Goal: Task Accomplishment & Management: Complete application form

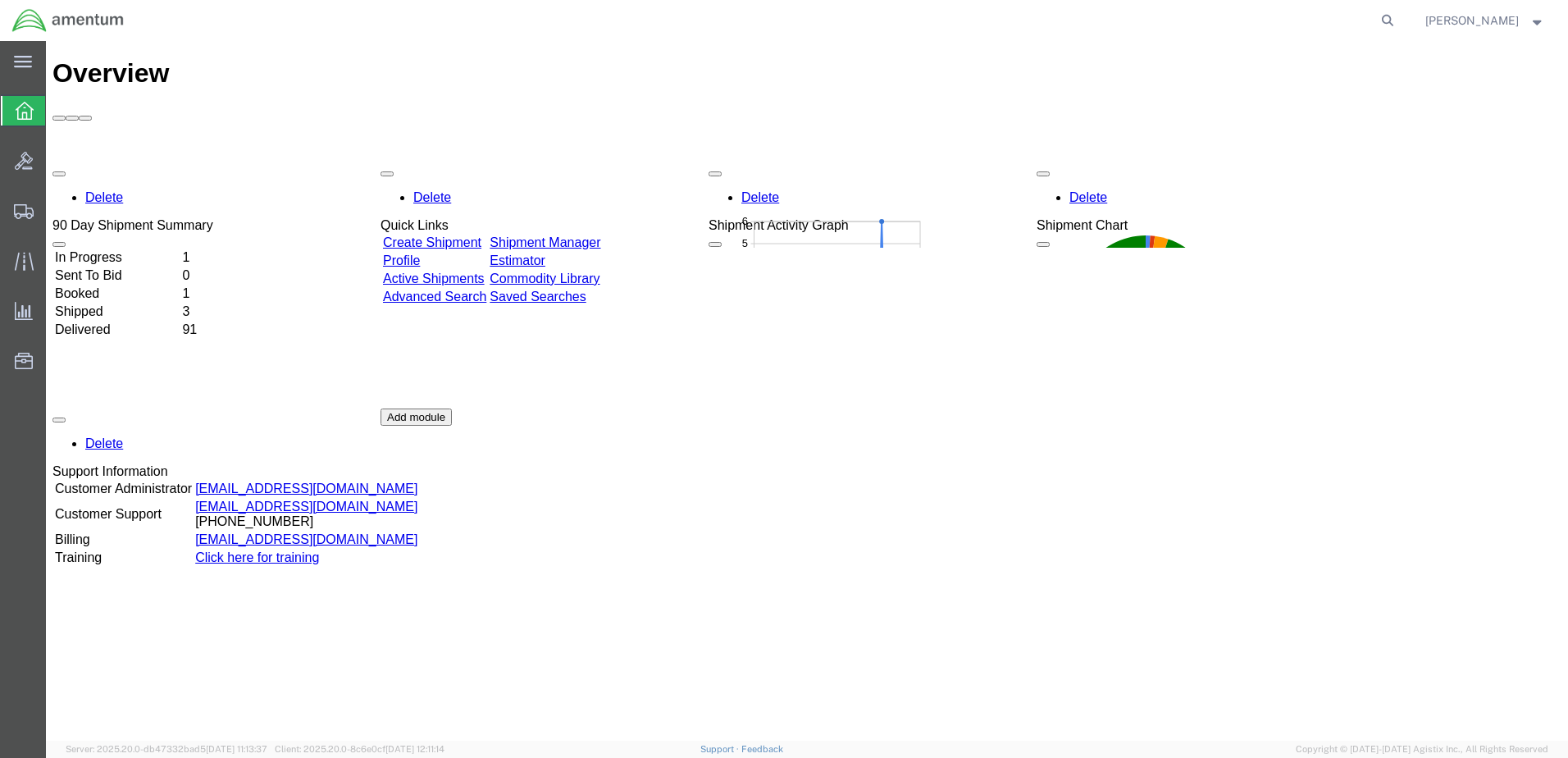
click at [27, 118] on icon at bounding box center [24, 111] width 18 height 18
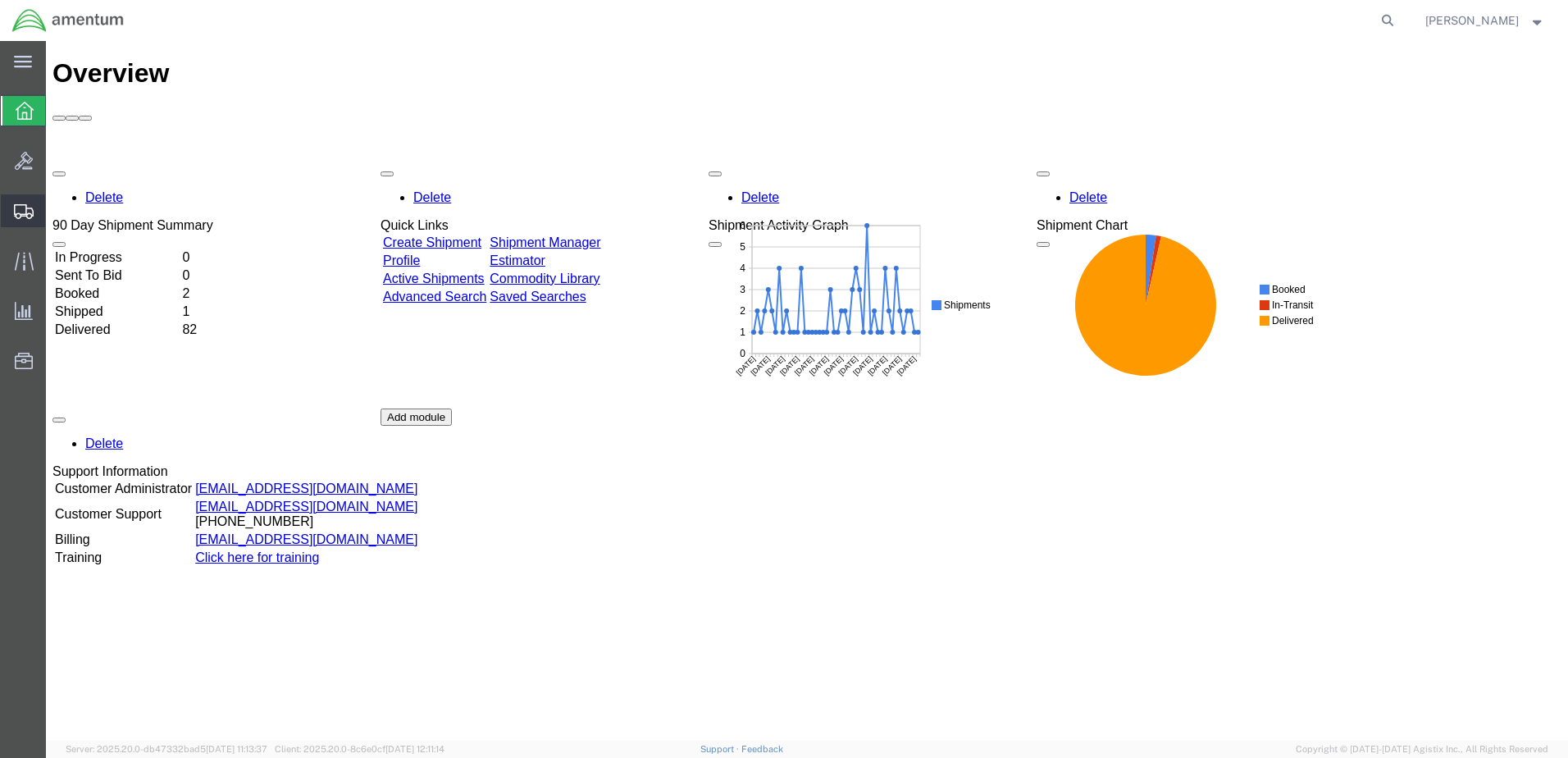
click at [0, 0] on span "Shipment Manager" at bounding box center [0, 0] width 0 height 0
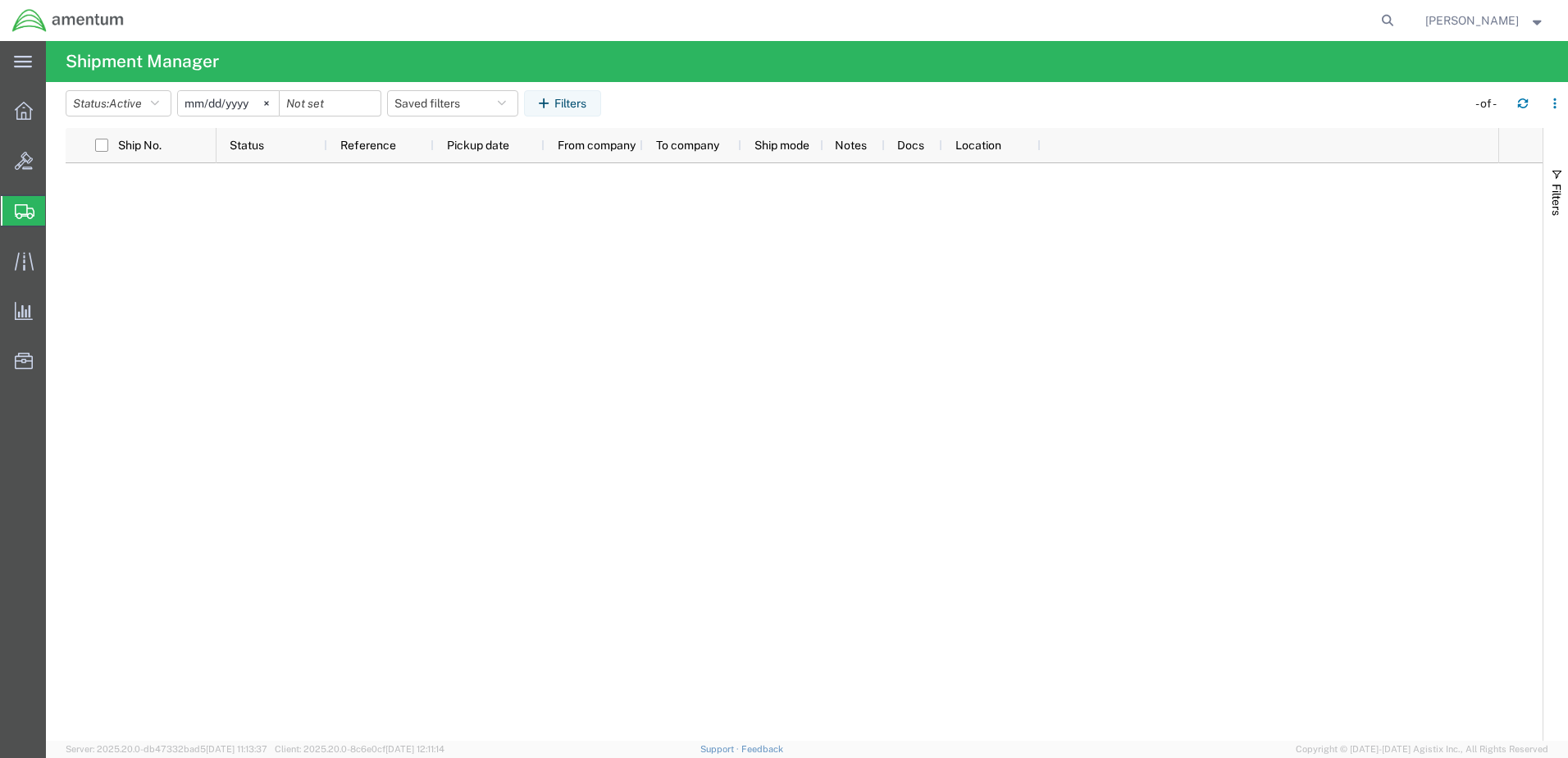
click at [0, 0] on span "Create Shipment" at bounding box center [0, 0] width 0 height 0
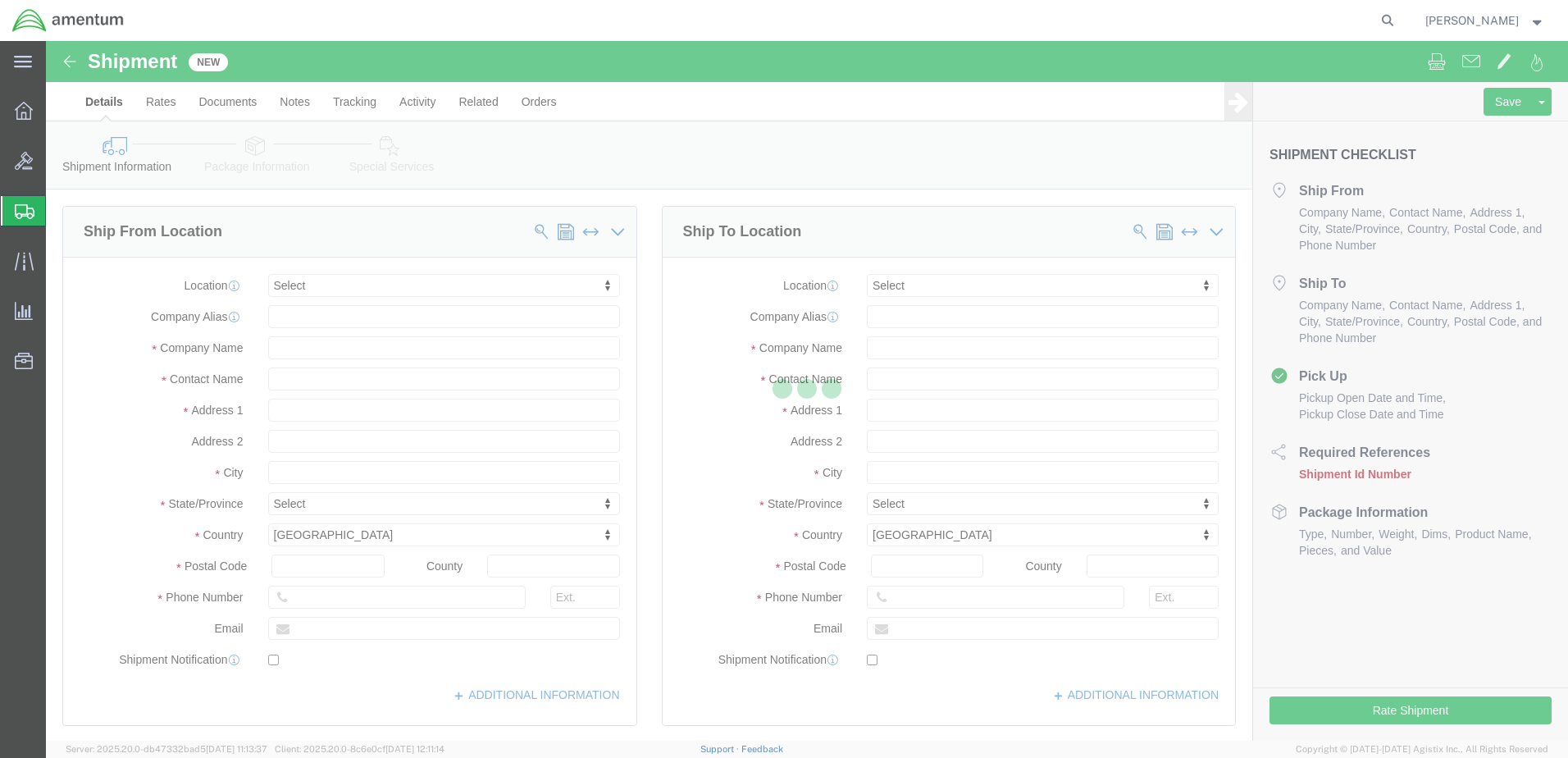
select select
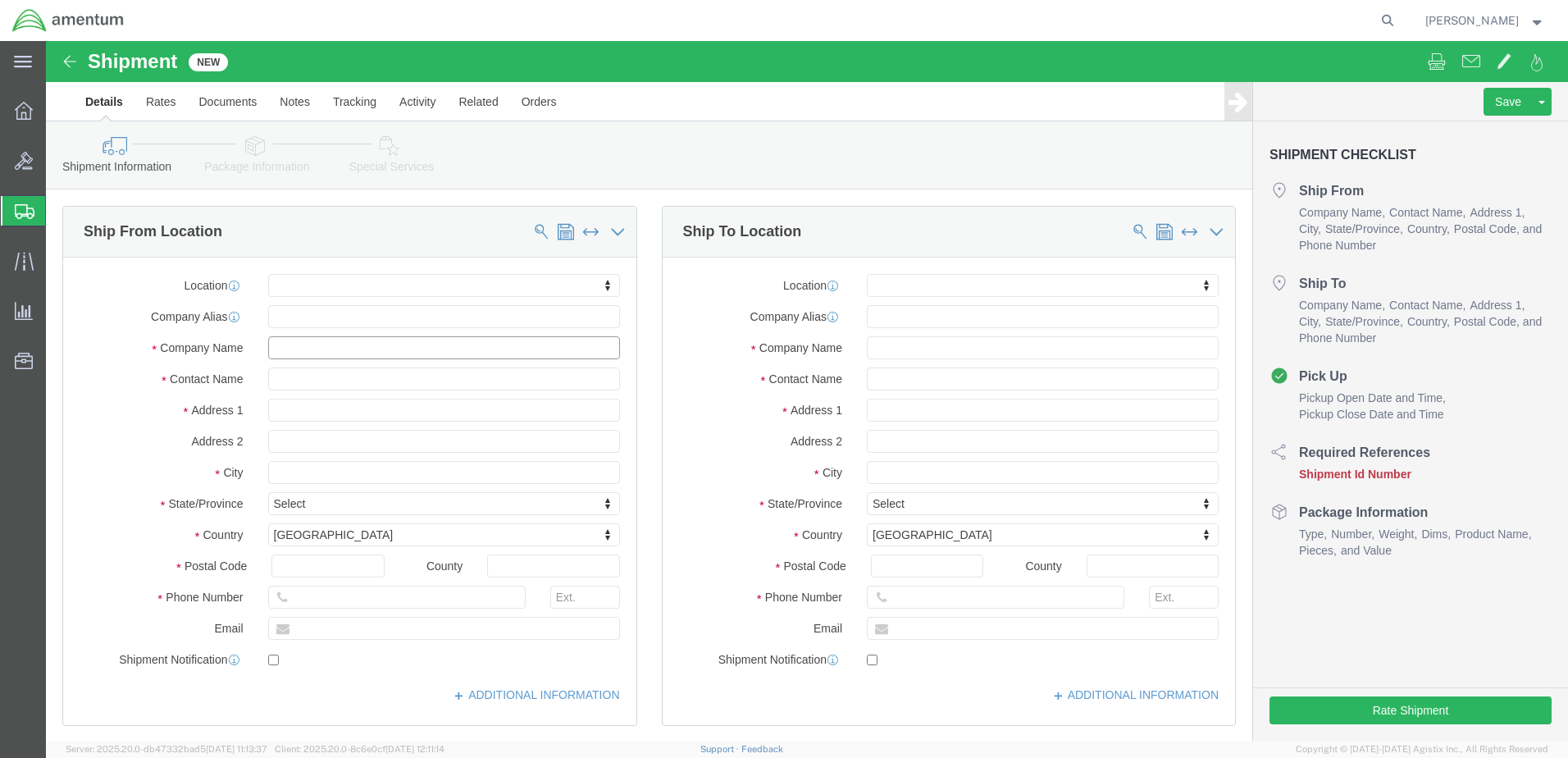
click input "text"
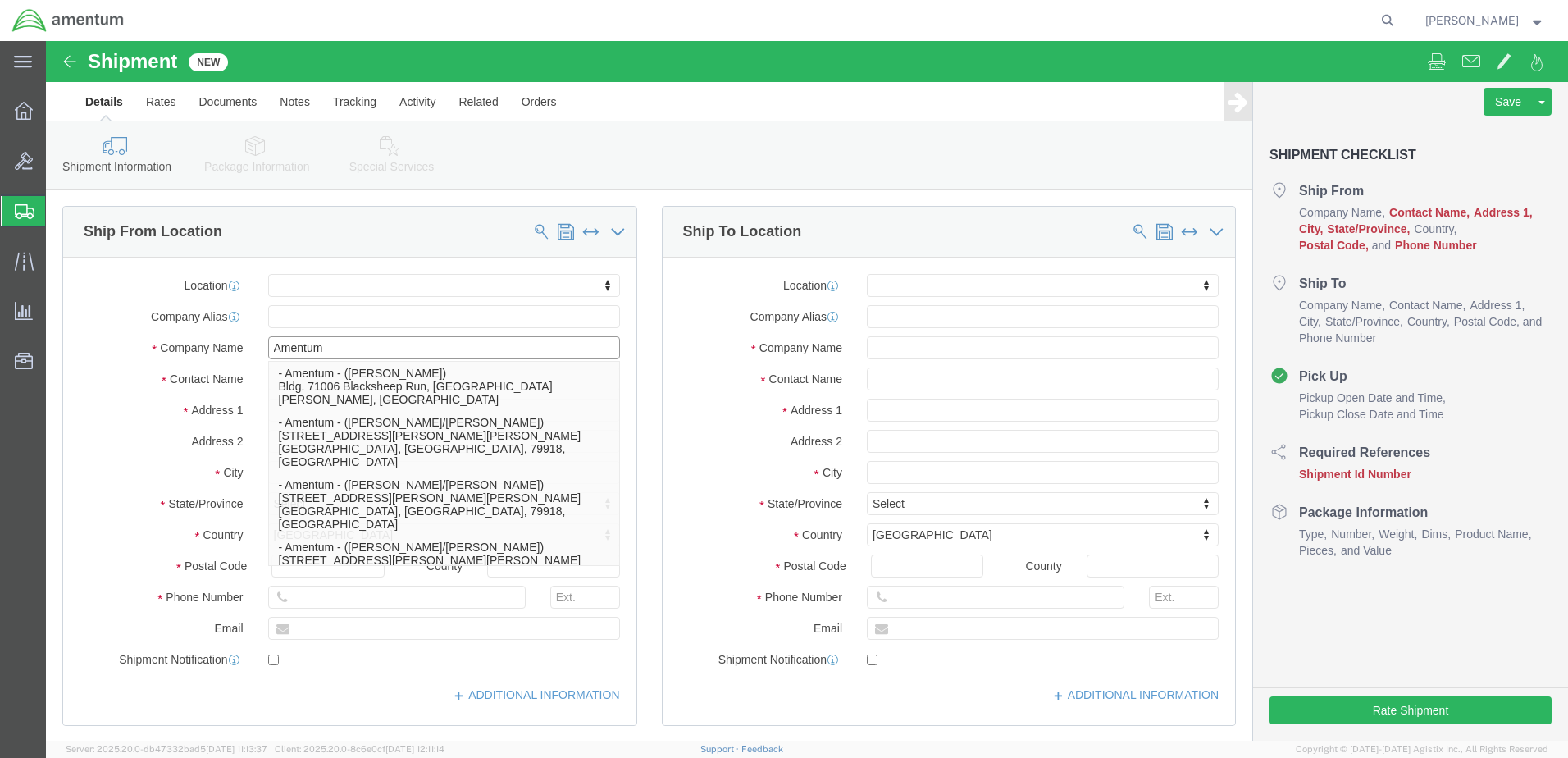
click input "Amentum"
type input "Amentum"
click label "Contact Name"
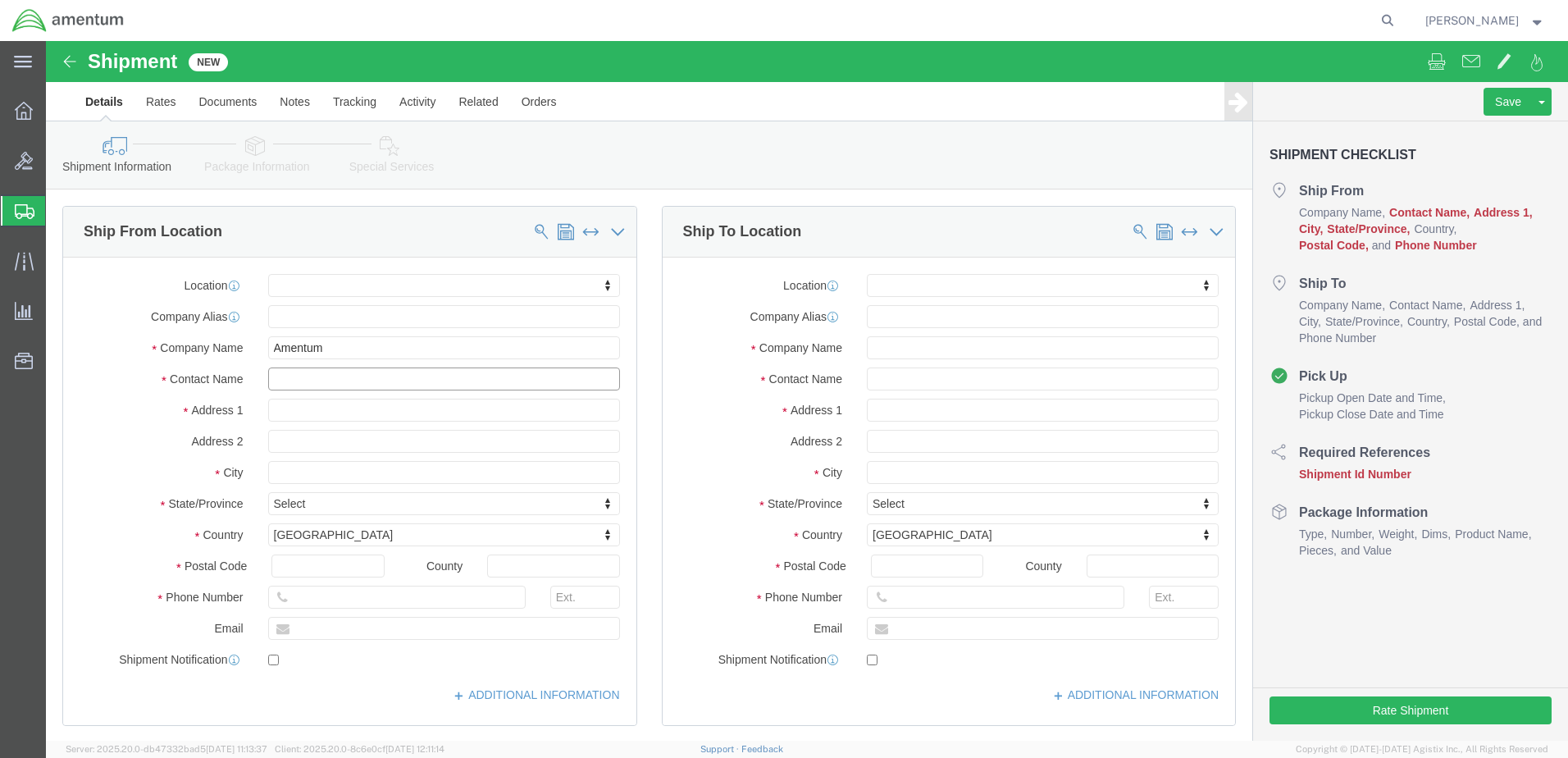
click input "text"
type input "[PERSON_NAME]"
click input "Amentum"
type input "Amentum Services Inc"
click input "text"
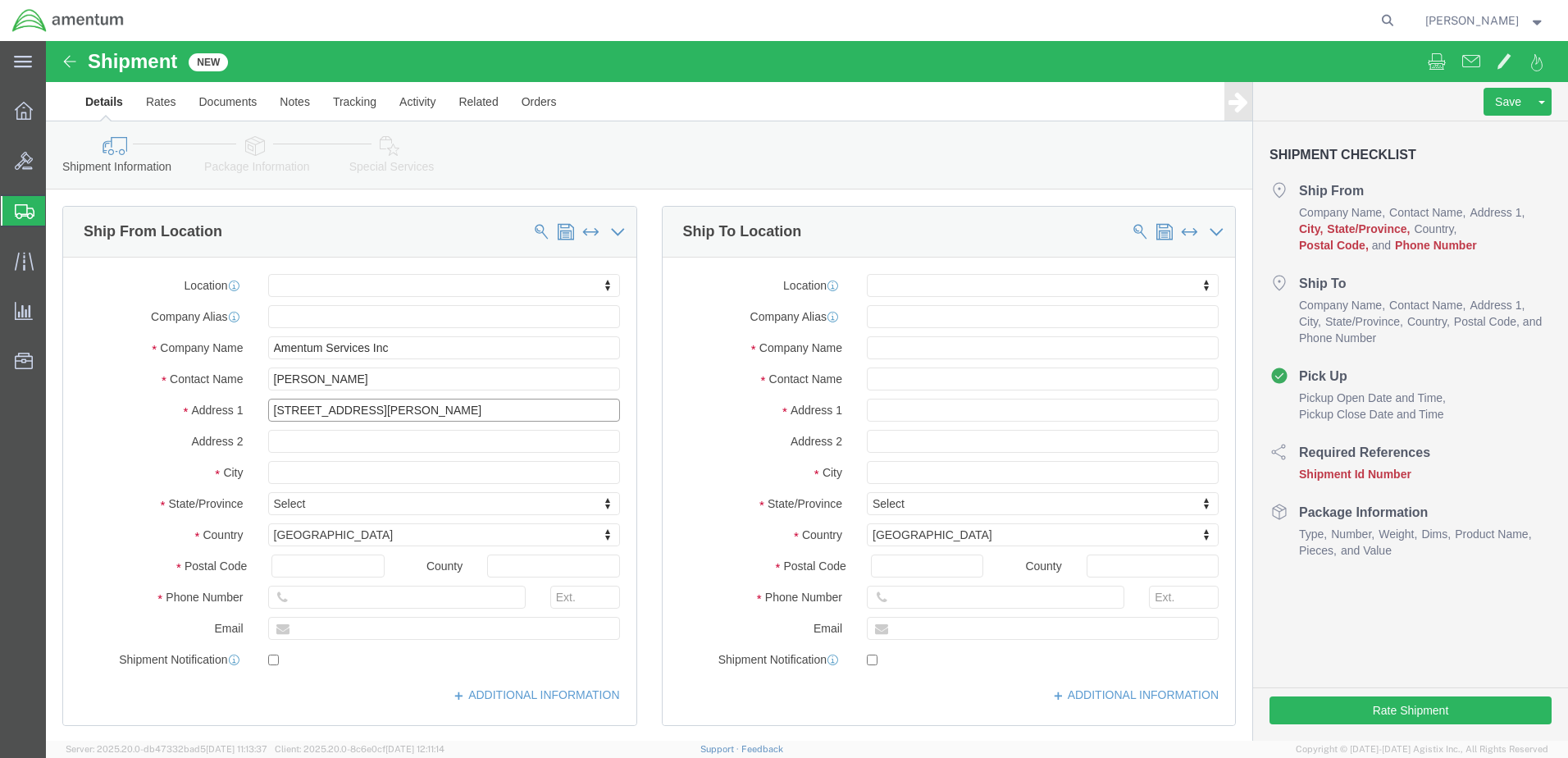
type input "[STREET_ADDRESS][PERSON_NAME]"
click input "text"
type input "[GEOGRAPHIC_DATA]"
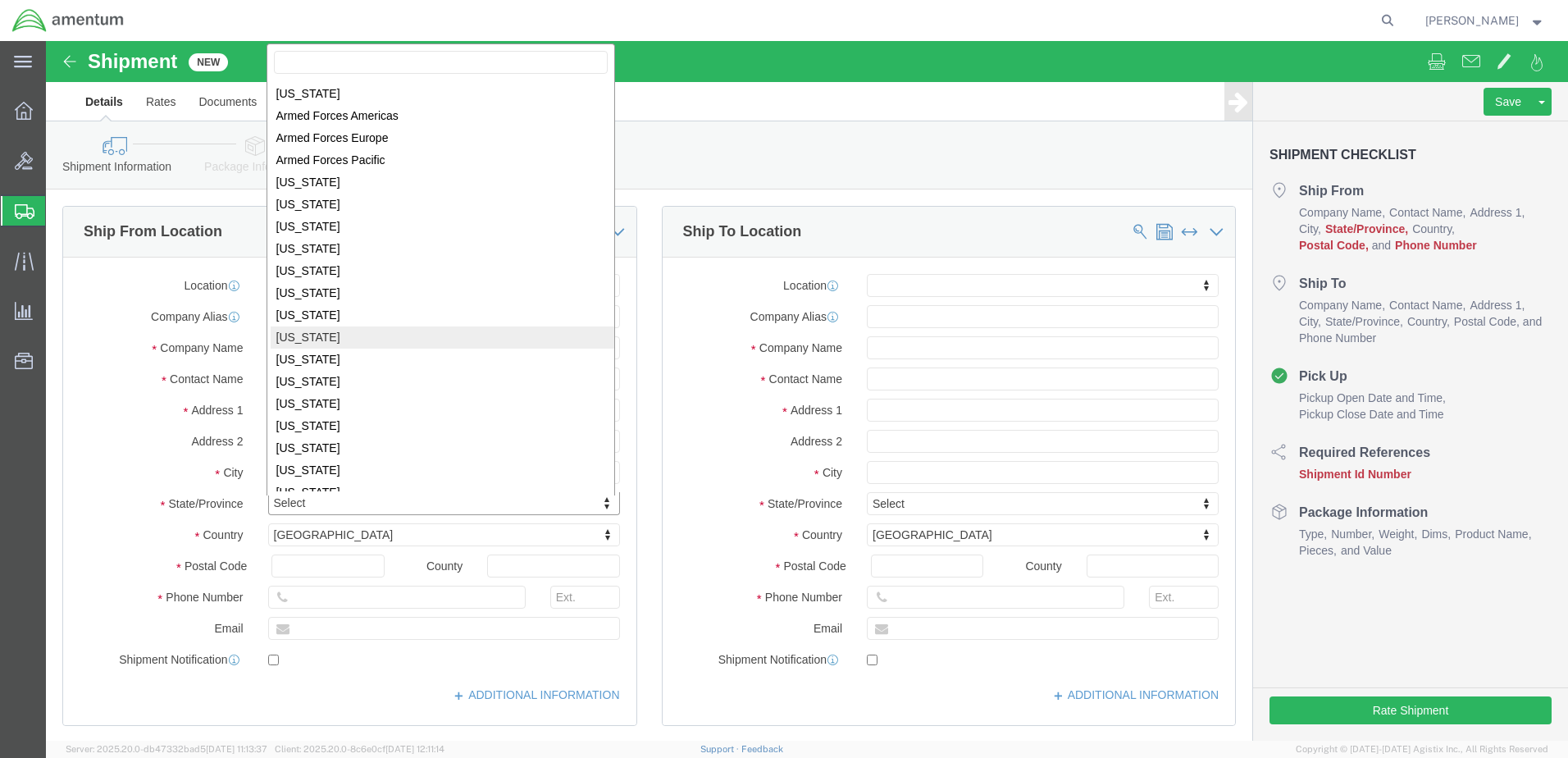
scroll to position [249, 0]
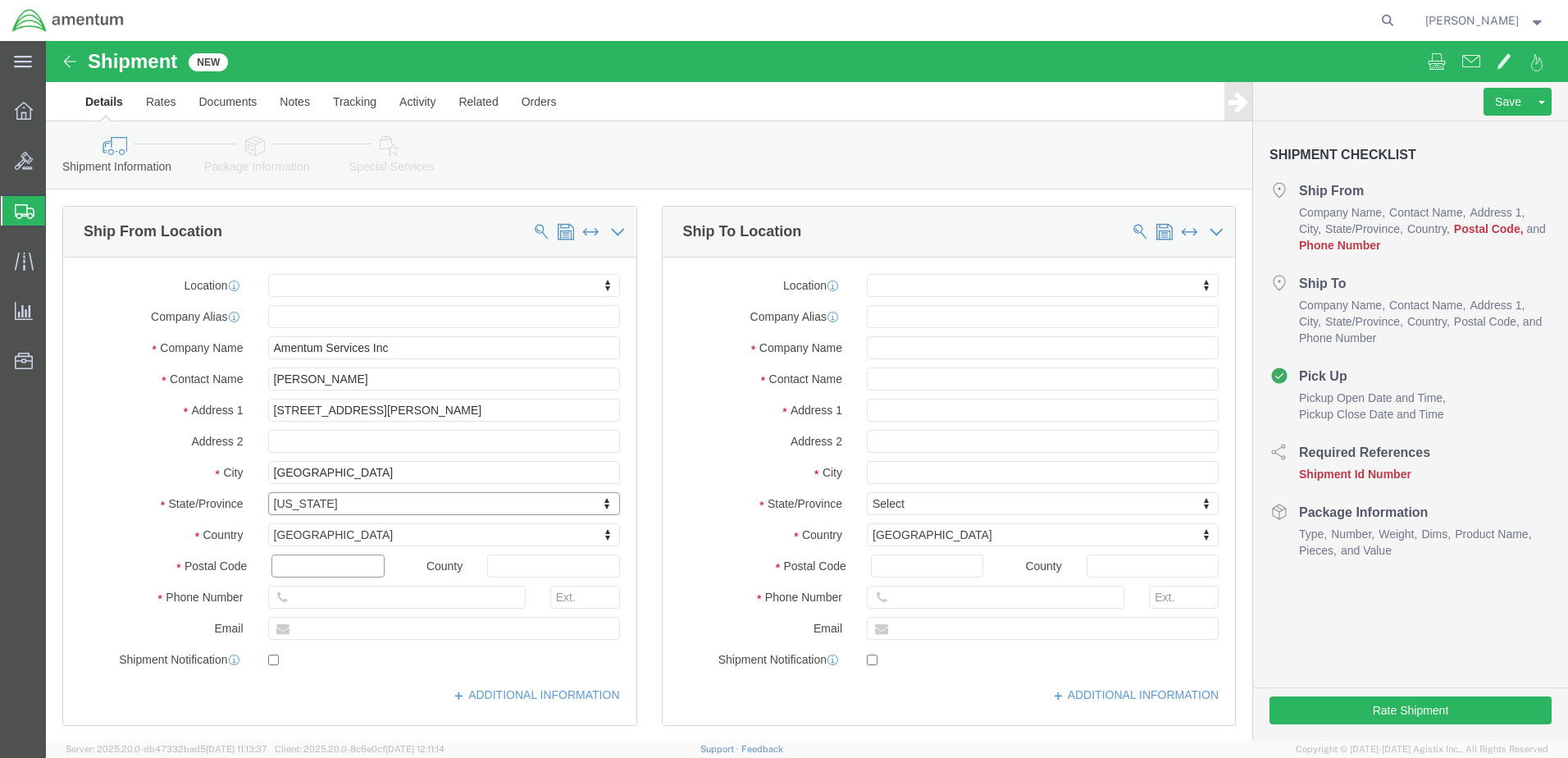
click input "text"
type input "04401"
click input "text"
type input "[PHONE_NUMBER]"
click input "text"
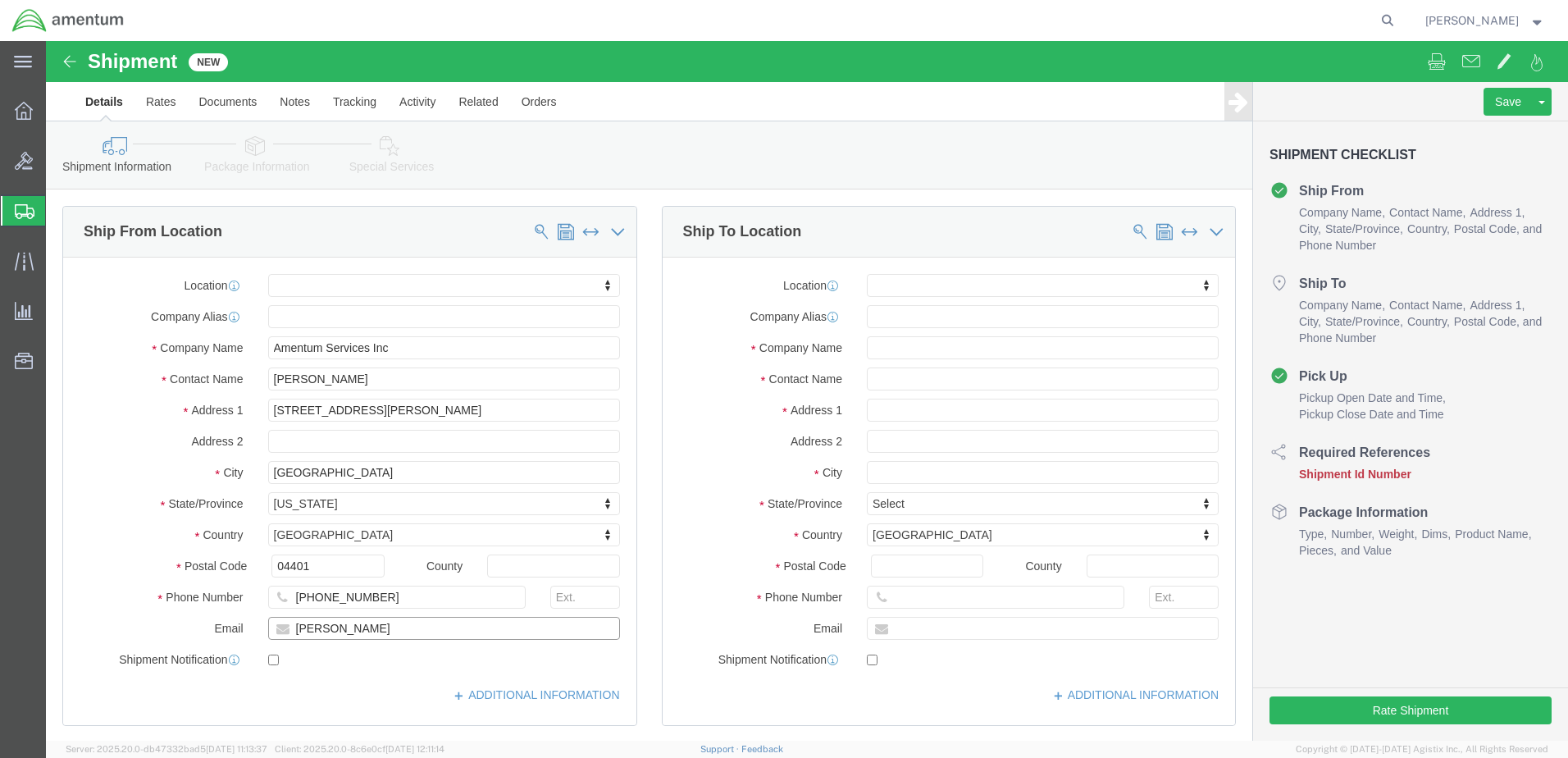
type input "[PERSON_NAME][EMAIL_ADDRESS][PERSON_NAME][DOMAIN_NAME]"
click input "text"
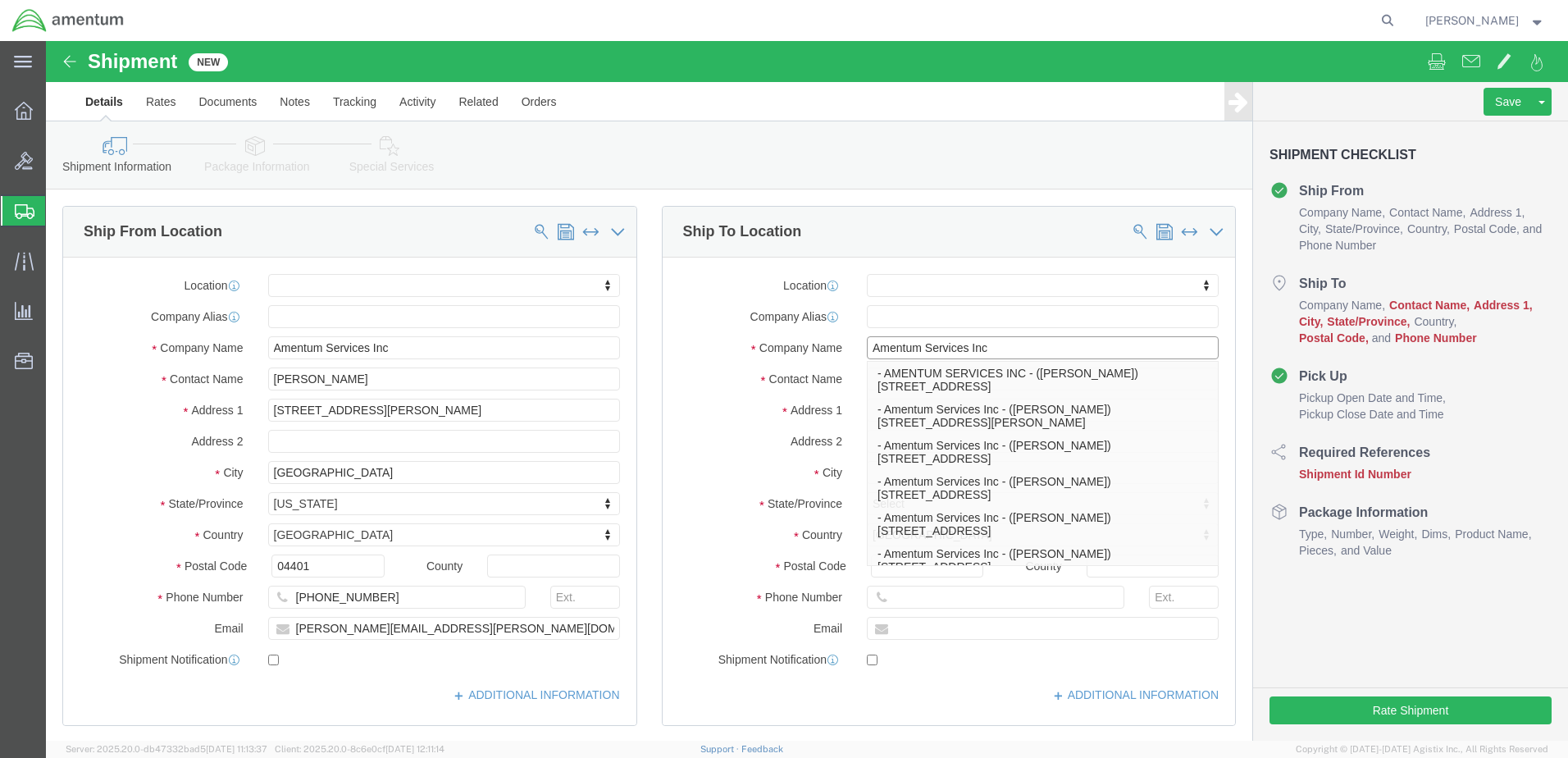
type input "Amentum Services Inc"
click label "Company Name"
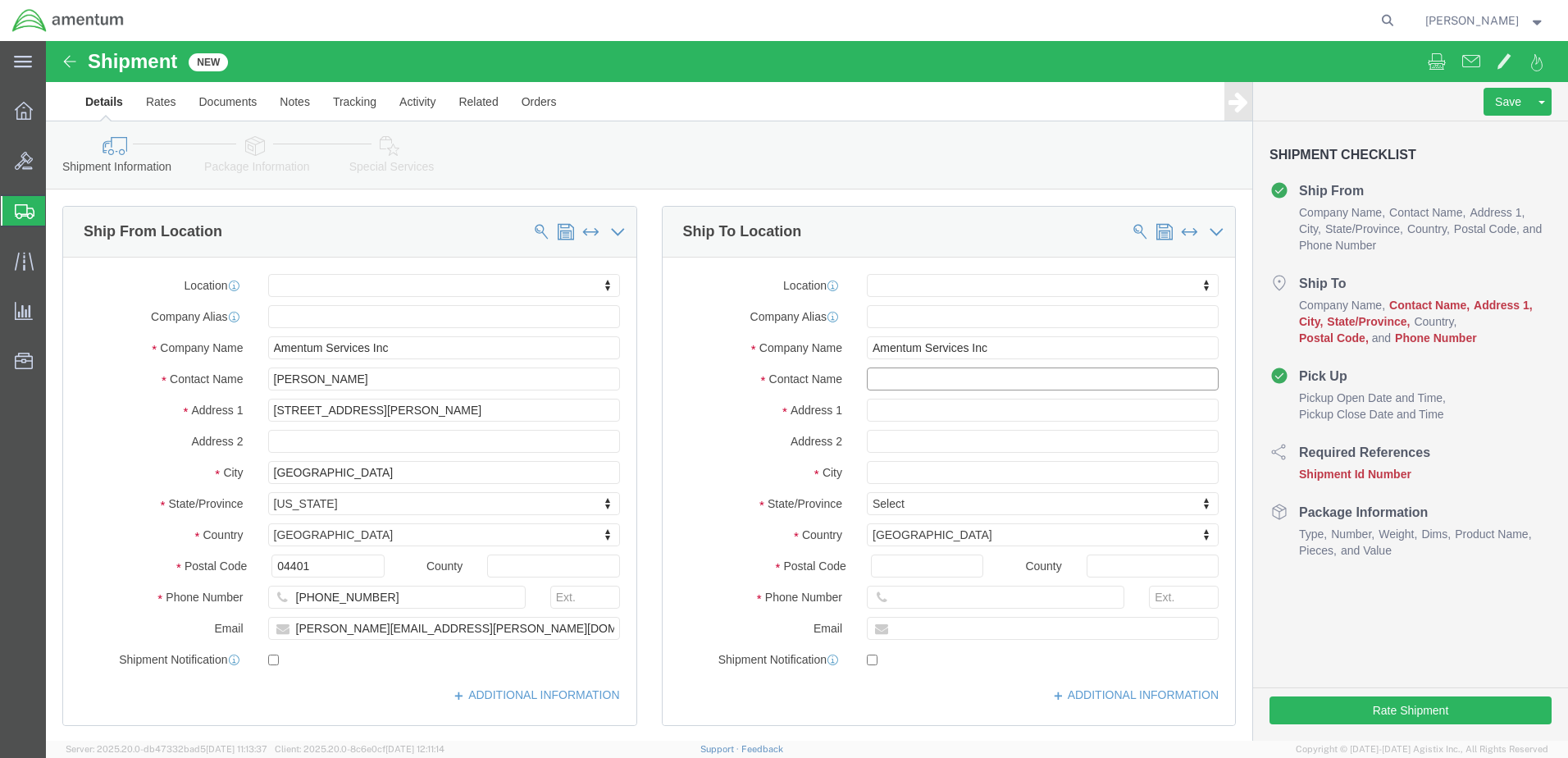
click input "text"
type input "[PERSON_NAME]"
click input "text"
type input "[STREET_ADDRESS]"
click input "text"
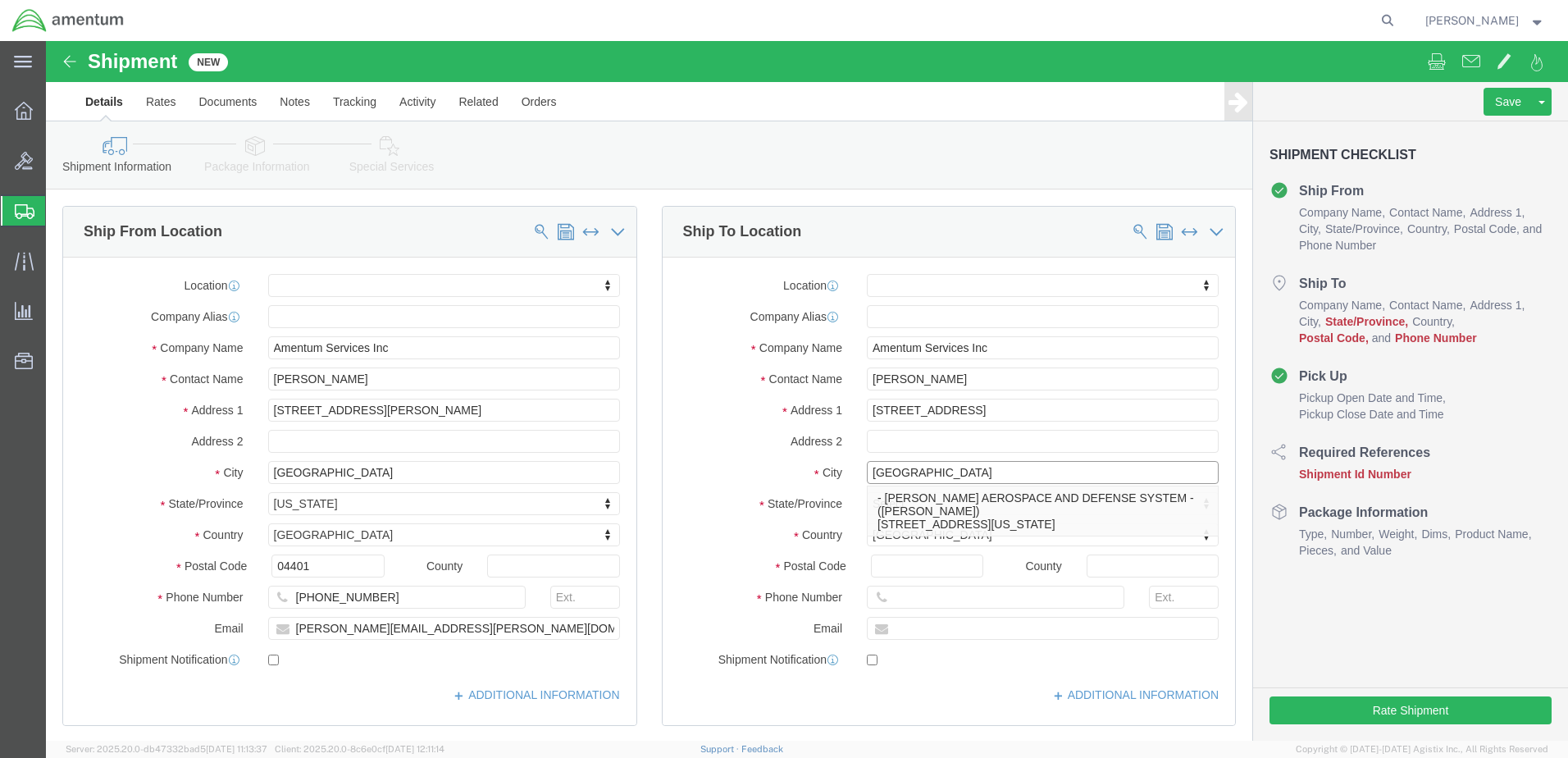
type input "[GEOGRAPHIC_DATA]"
click div "Location My Profile Location [PHONE_NUMBER] [PHONE_NUMBER] [PHONE_NUMBER] [PHON…"
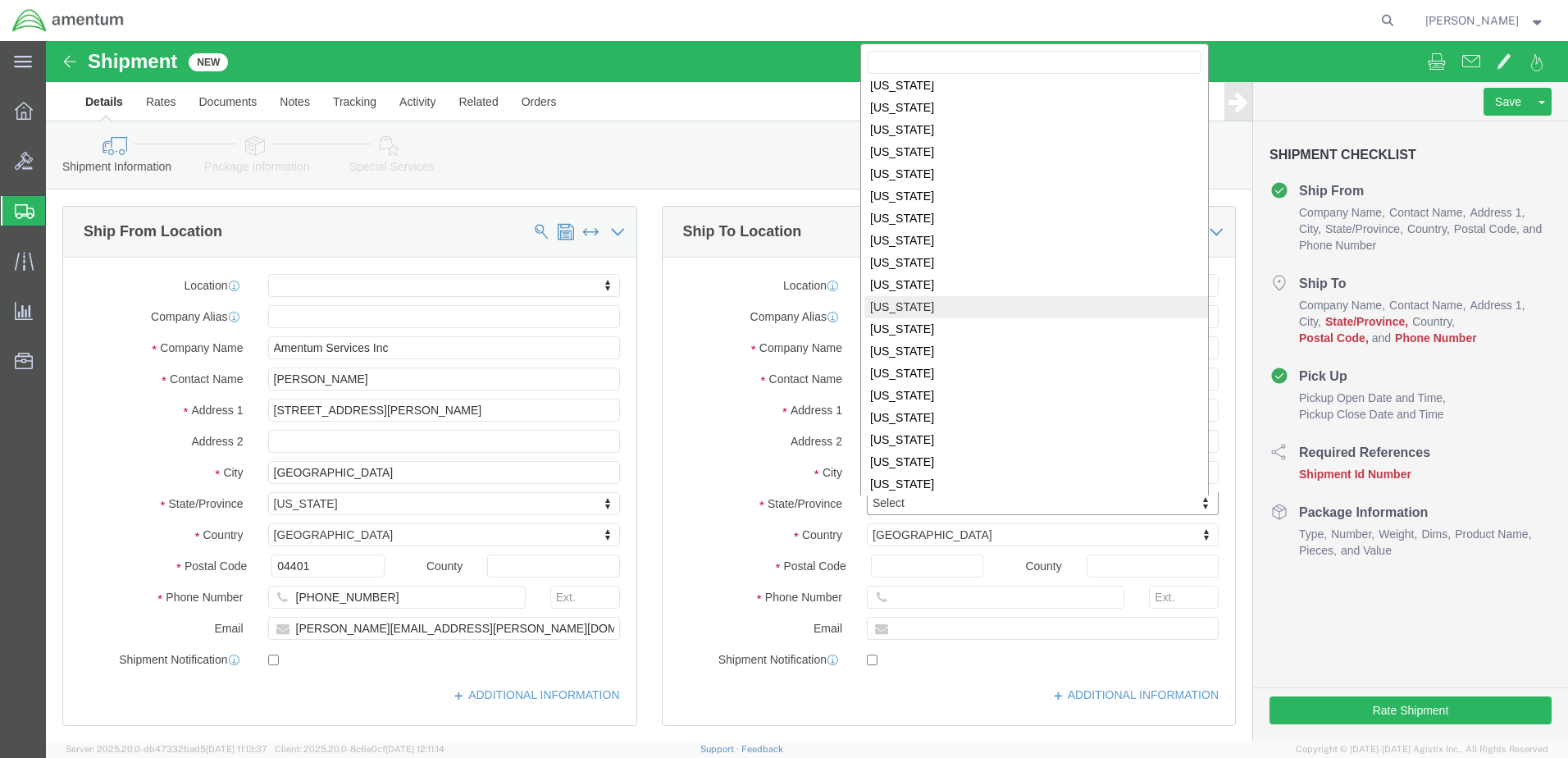
scroll to position [659, 0]
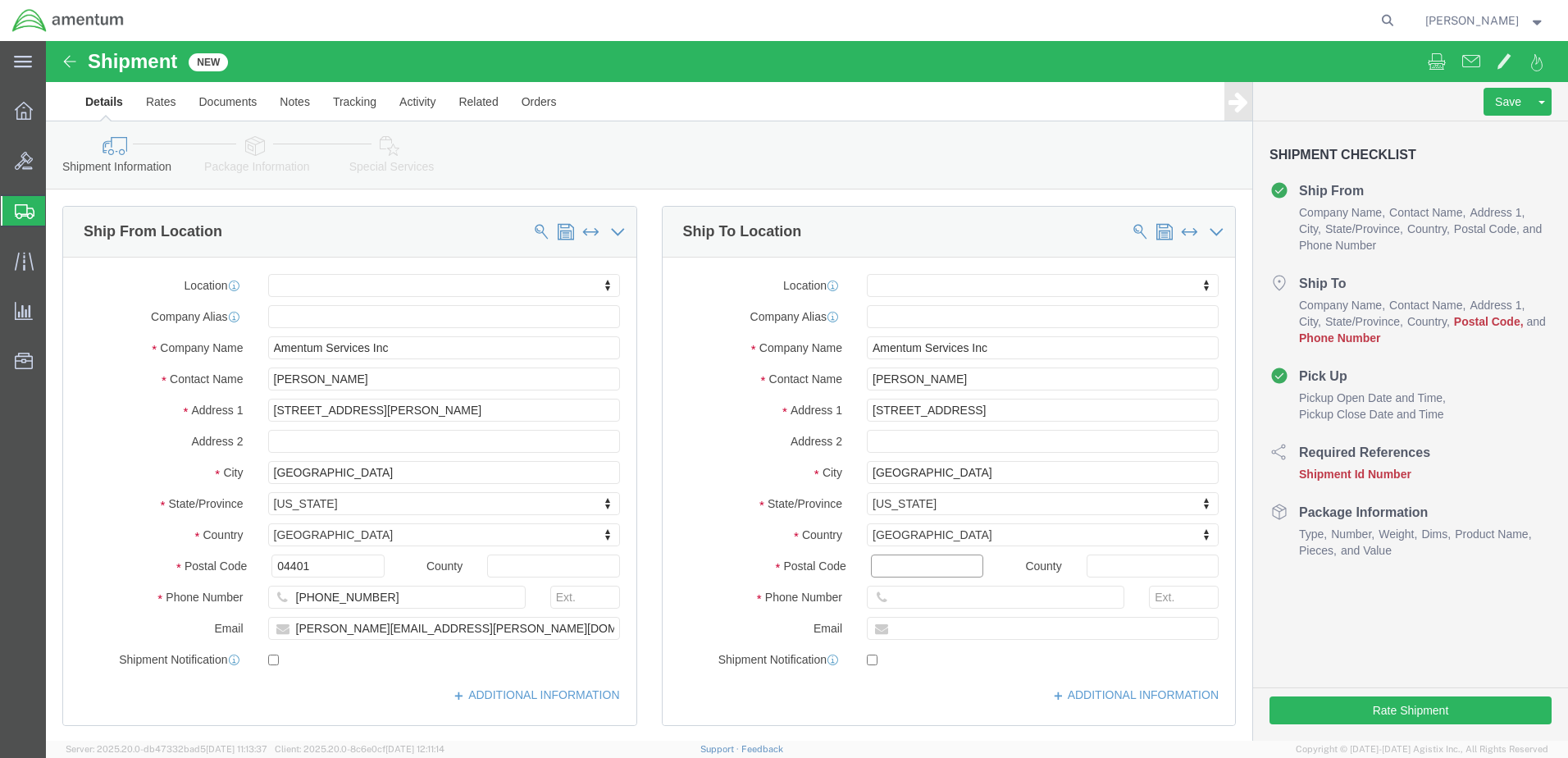
click input "Postal Code"
type input "29605"
click label "State/Province"
click input "text"
drag, startPoint x: 940, startPoint y: 306, endPoint x: 803, endPoint y: 293, distance: 137.6
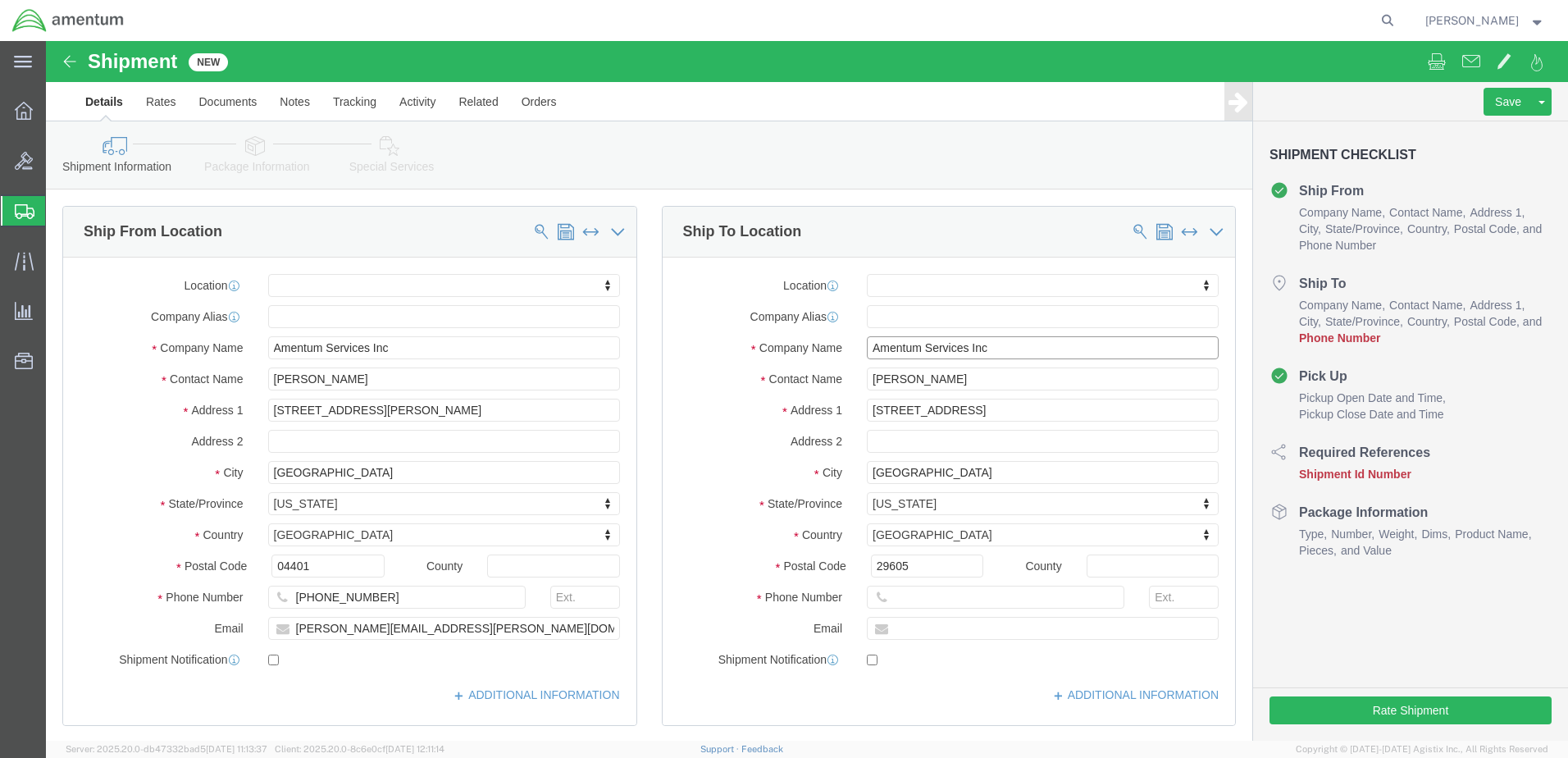
click div "Location My Profile Location [PHONE_NUMBER] [PHONE_NUMBER] [PHONE_NUMBER] [PHON…"
type input "[PERSON_NAME] Aerospace and"
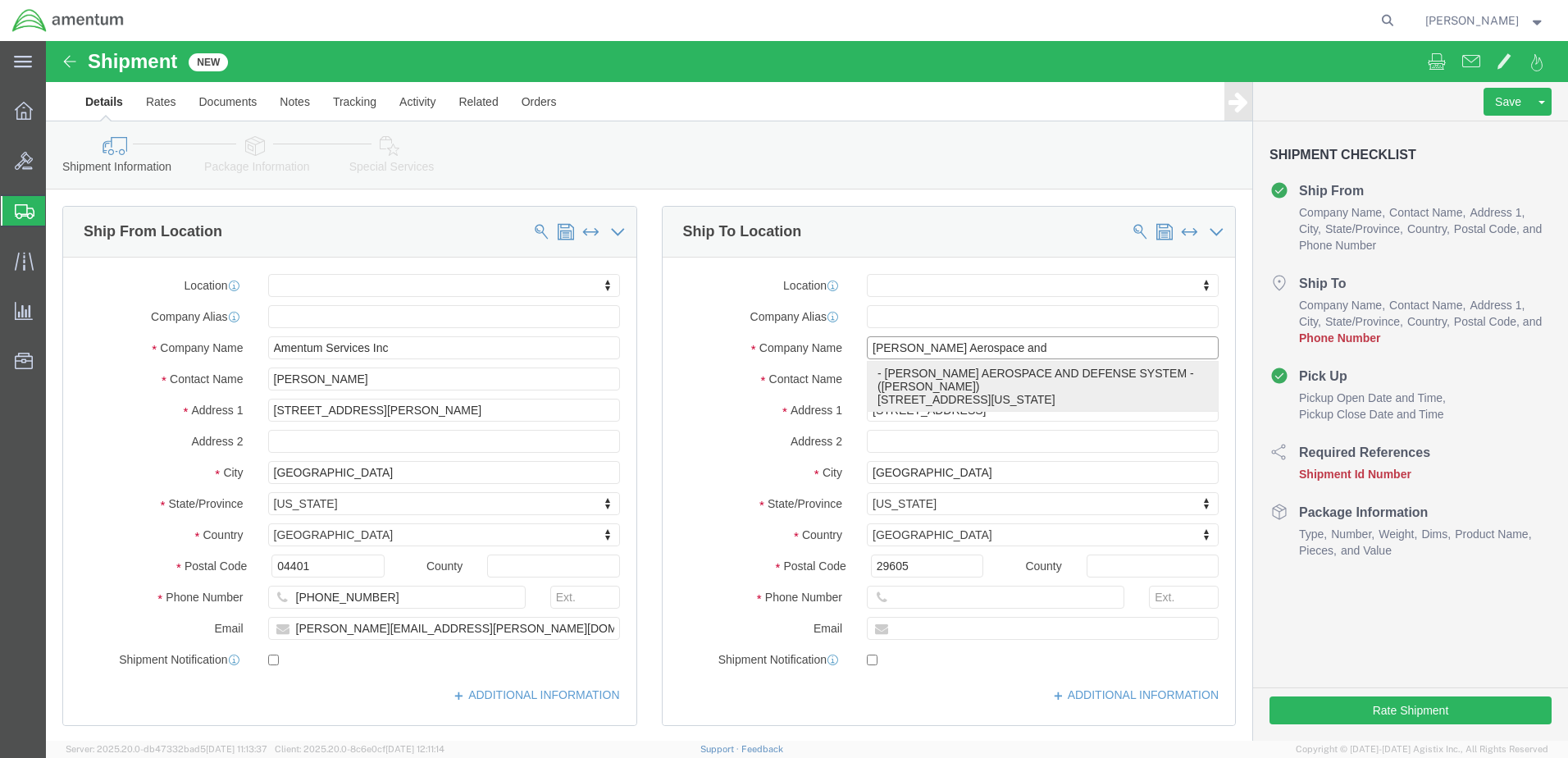
click p "- [PERSON_NAME] AEROSPACE AND DEFENSE SYSTEM - ([PERSON_NAME]) [STREET_ADDRESS]…"
select select "SC"
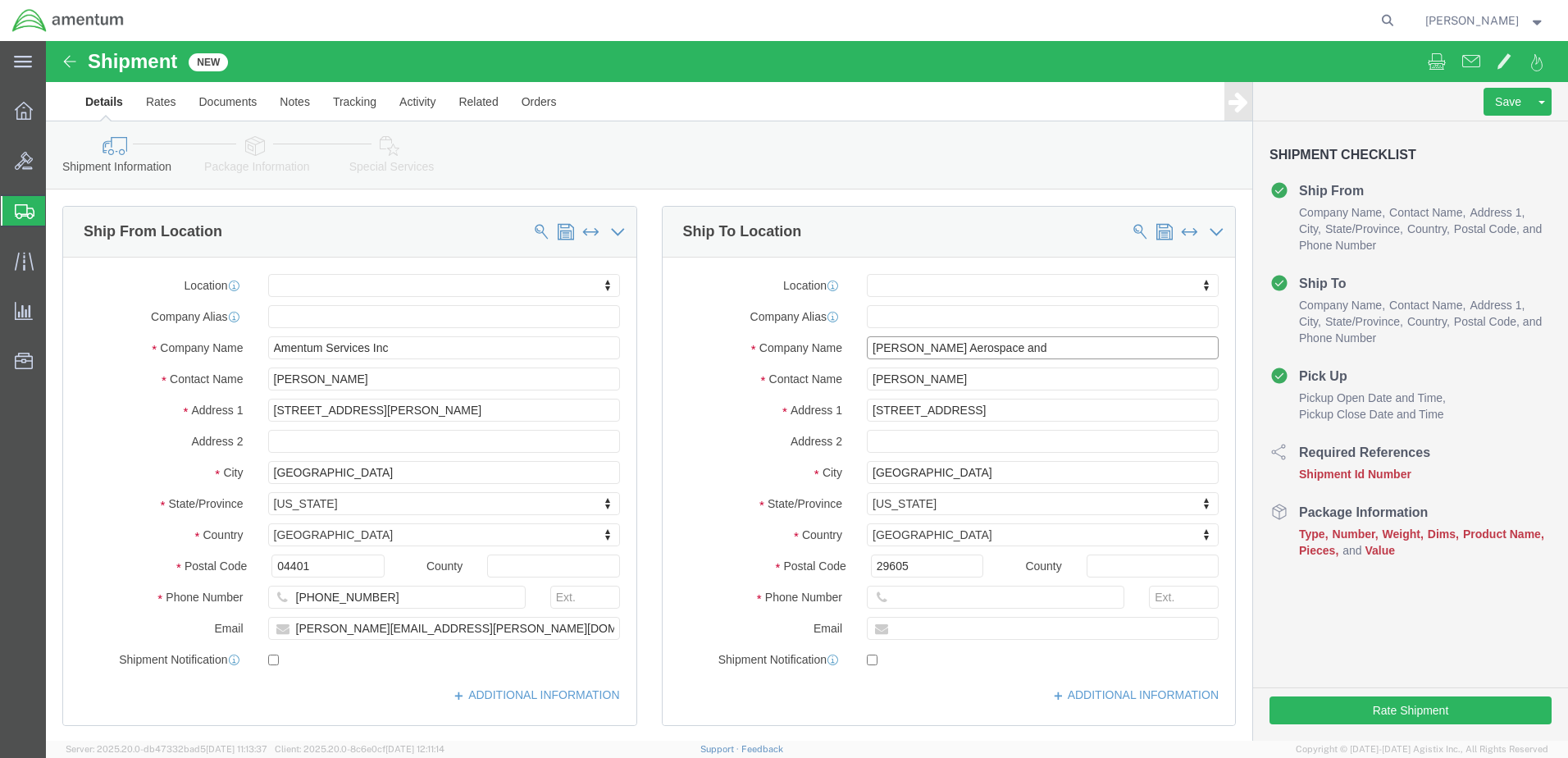
type input "[PERSON_NAME] AEROSPACE AND DEFENSE SYSTEM"
drag, startPoint x: 894, startPoint y: 338, endPoint x: 808, endPoint y: 316, distance: 88.8
click div "Location My Profile Location [PHONE_NUMBER] [PHONE_NUMBER] [PHONE_NUMBER] [PHON…"
click input "[PERSON_NAME]"
type input "[PERSON_NAME]"
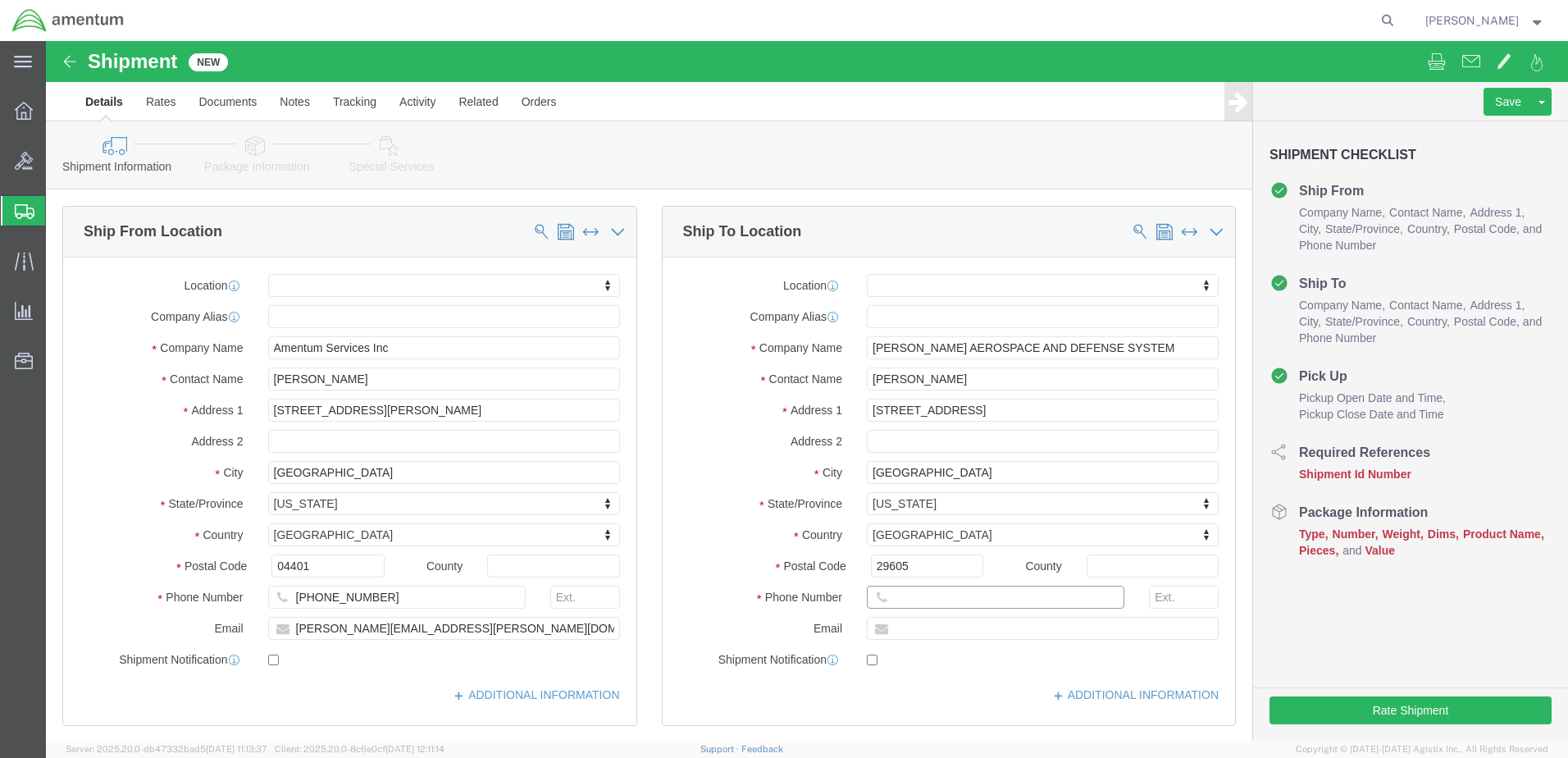
drag, startPoint x: 915, startPoint y: 560, endPoint x: 813, endPoint y: 542, distance: 103.6
click div "Location My Profile Location [PHONE_NUMBER] [PHONE_NUMBER] [PHONE_NUMBER] [PHON…"
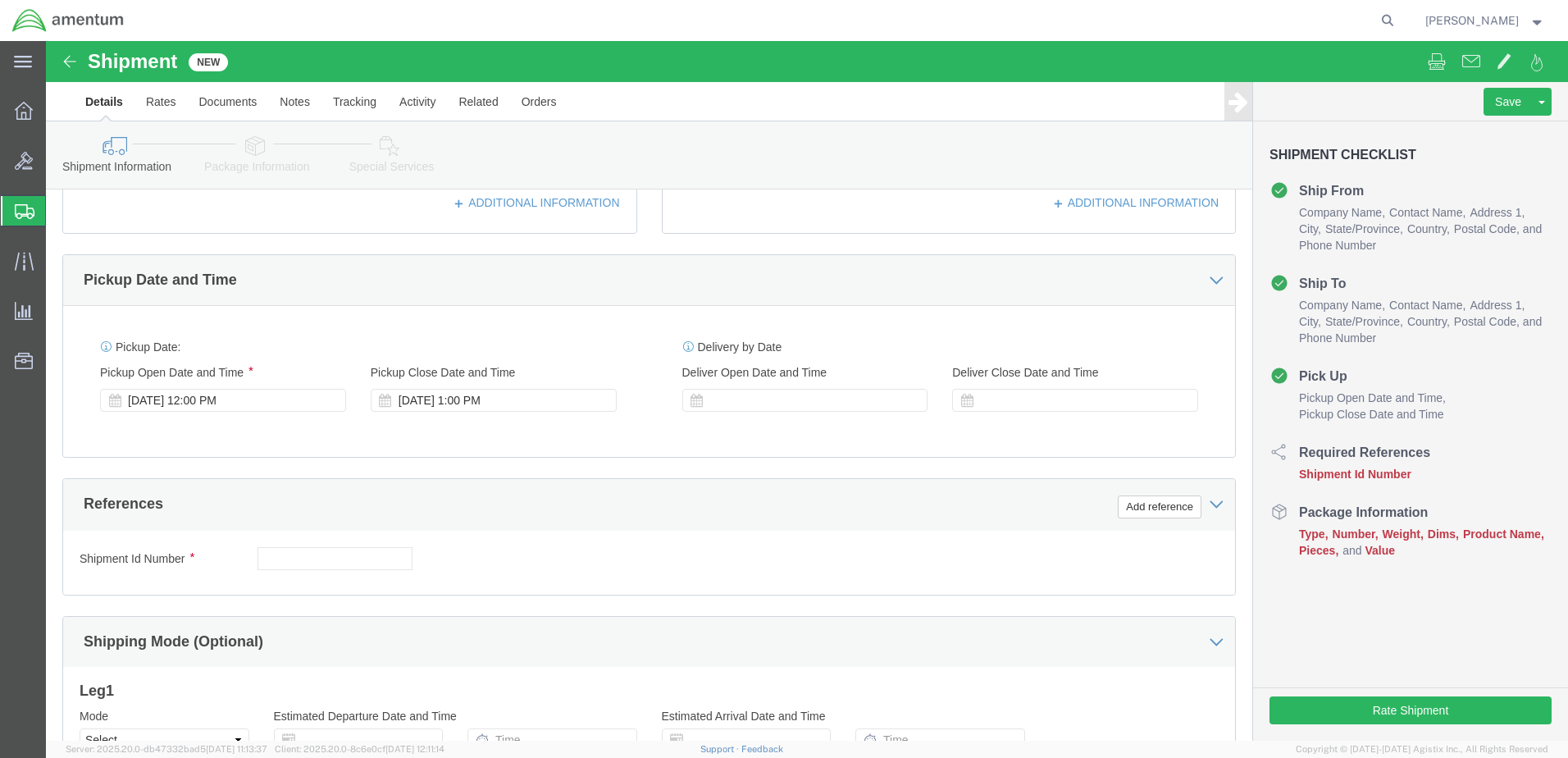
scroll to position [574, 0]
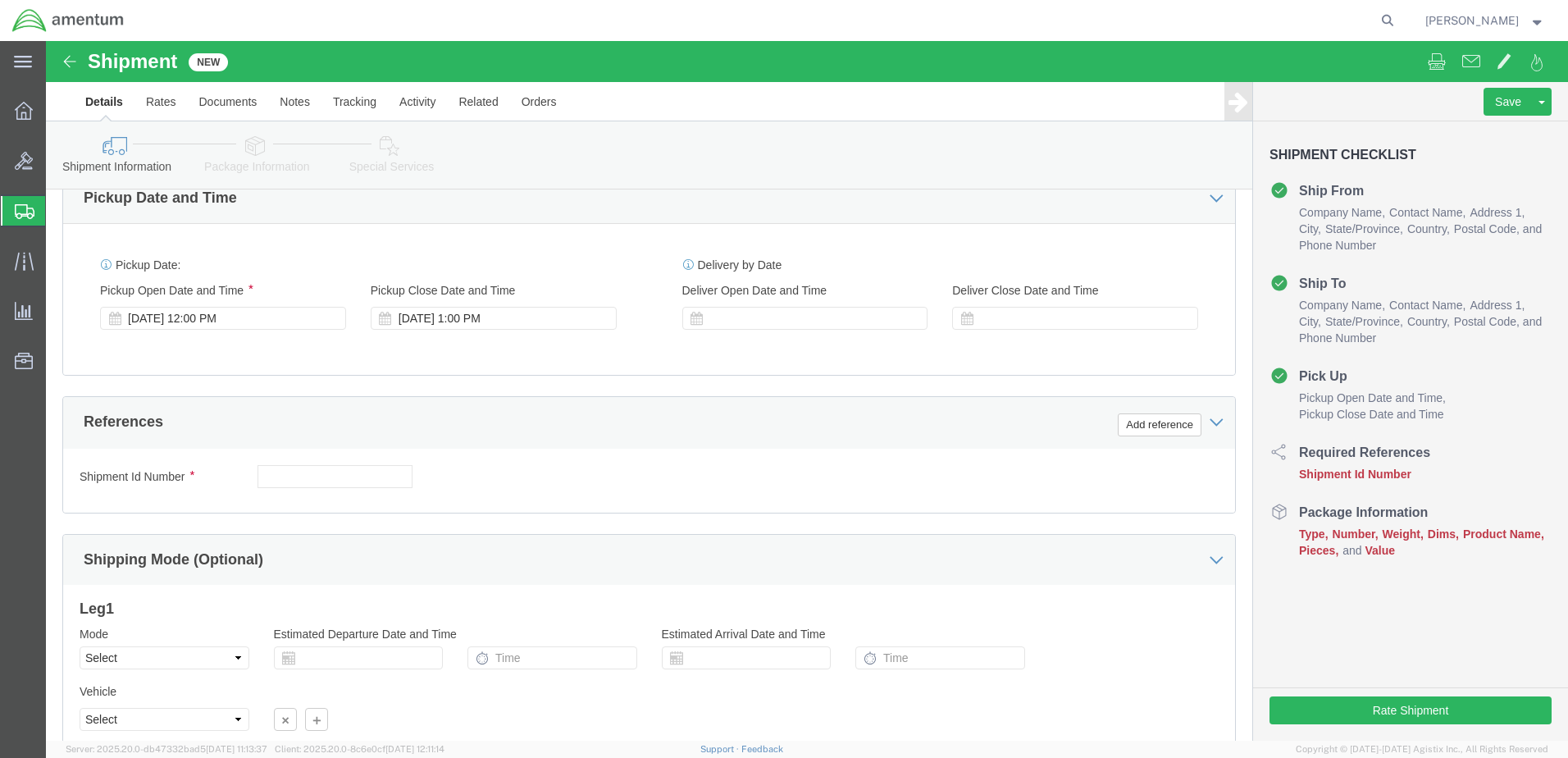
type input "[PHONE_NUMBER]"
click input "text"
type input "NA"
click div "Shipment Id Number NA Select Account Type Activity ID Airline Appointment Numbe…"
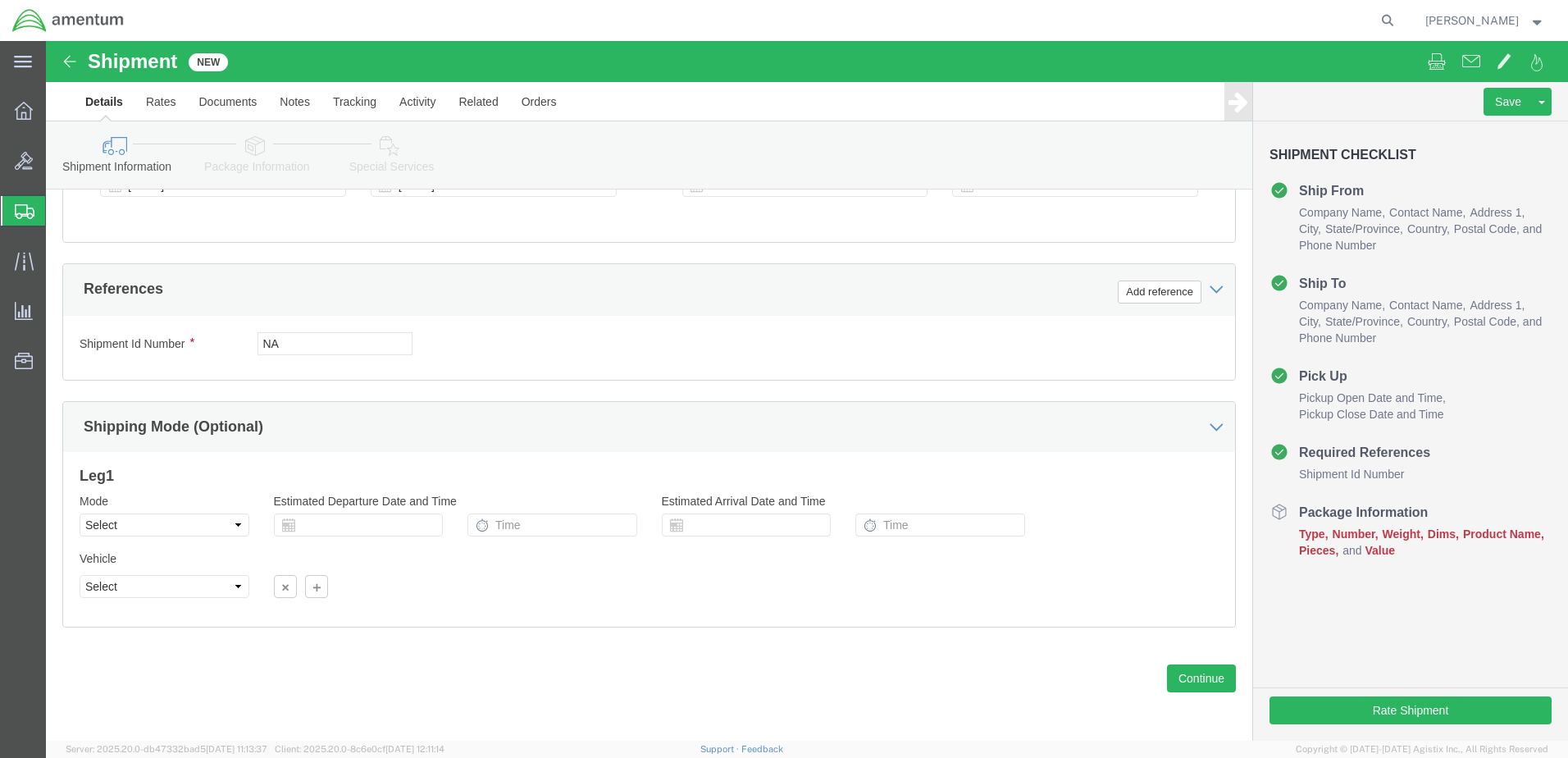
scroll to position [709, 0]
click button "Continue"
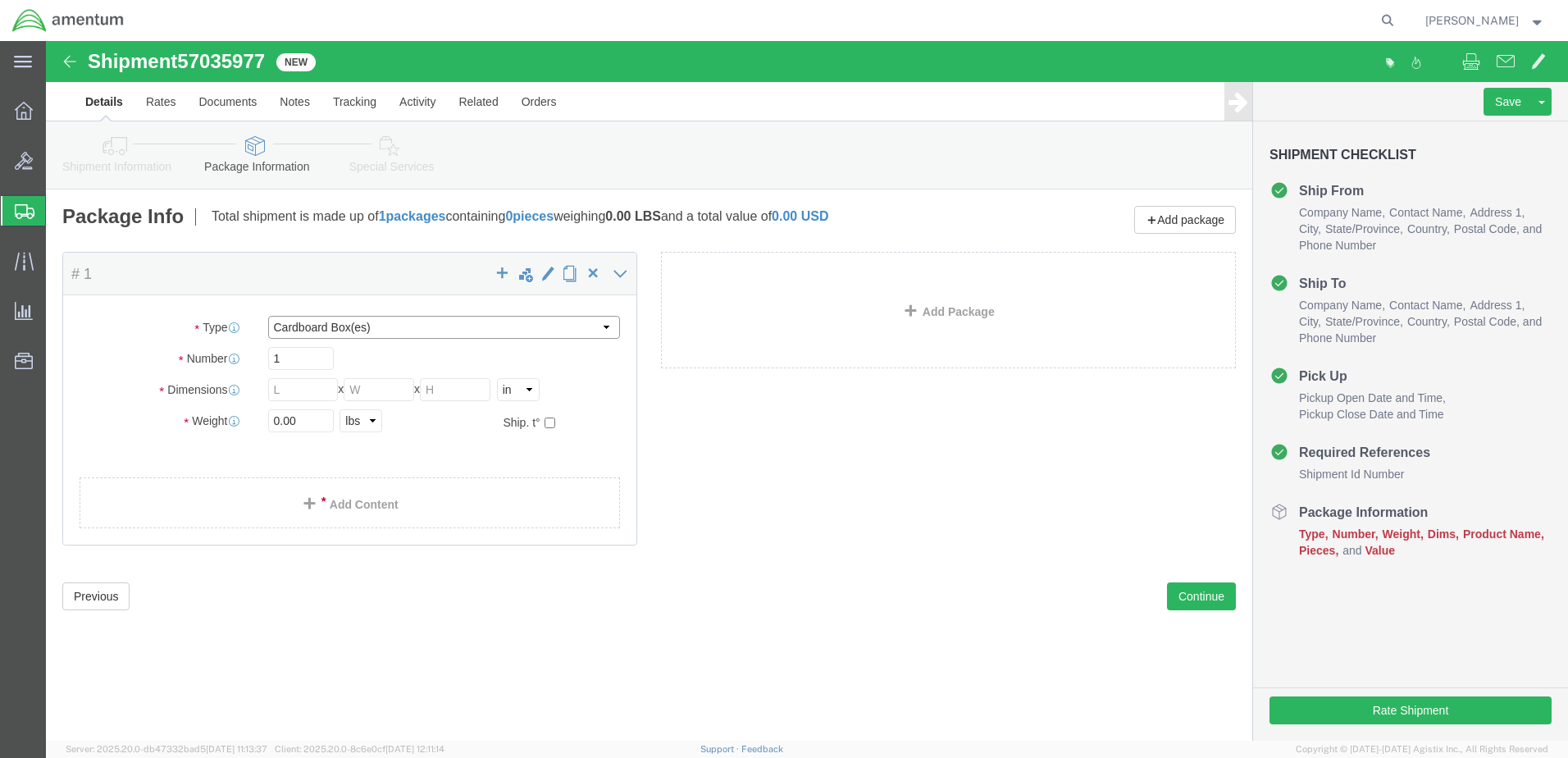
click select "Select BCK Boxes Bale(s) Basket(s) Bolt(s) Bottle(s) Buckets Bulk Bundle(s) Can…"
select select "CASE"
click select "Select BCK Boxes Bale(s) Basket(s) Bolt(s) Bottle(s) Buckets Bulk Bundle(s) Can…"
click input "text"
click input "0.00"
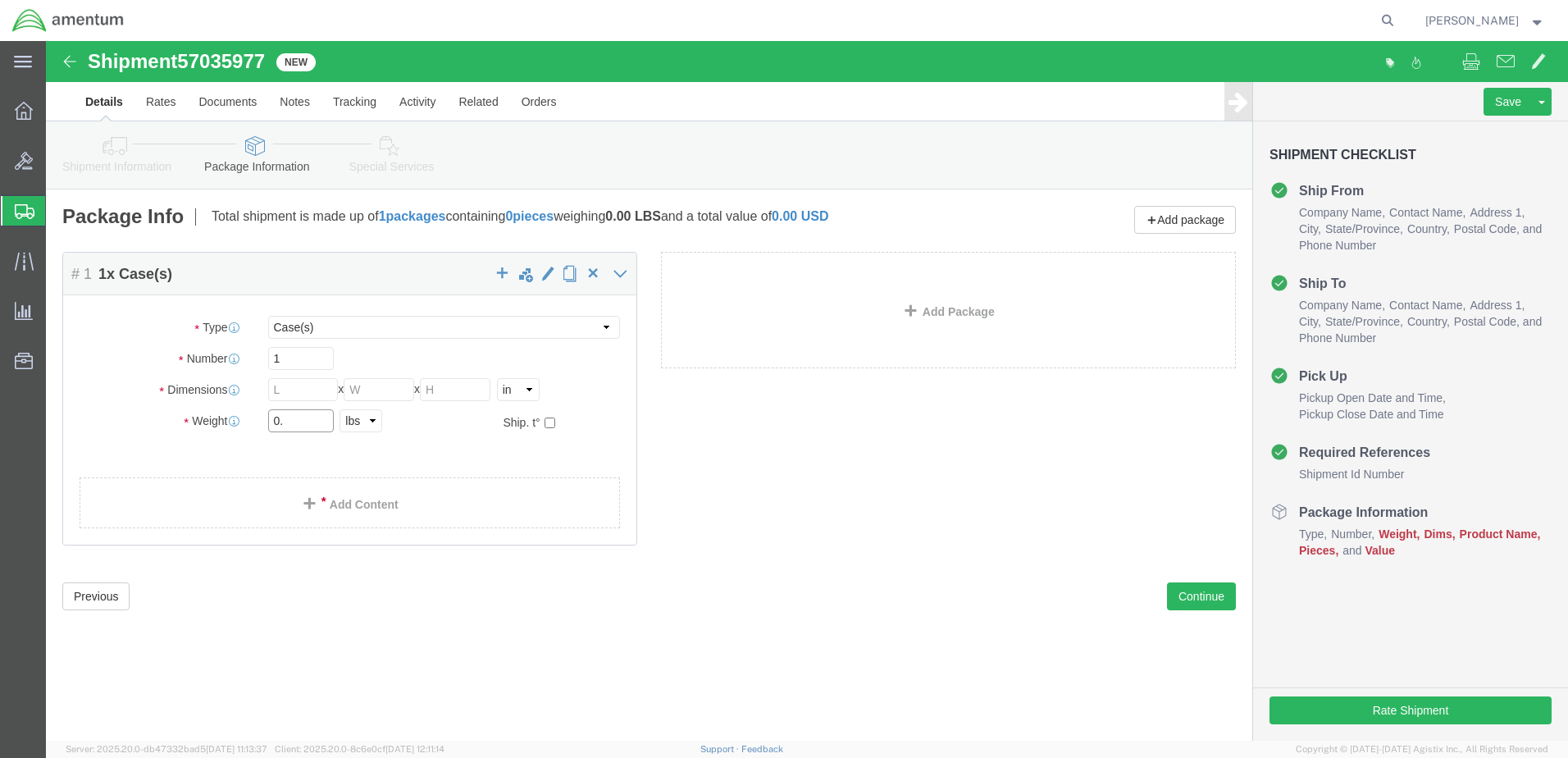
type input "0"
type input "15.0"
click input "text"
type input "20"
type input "16"
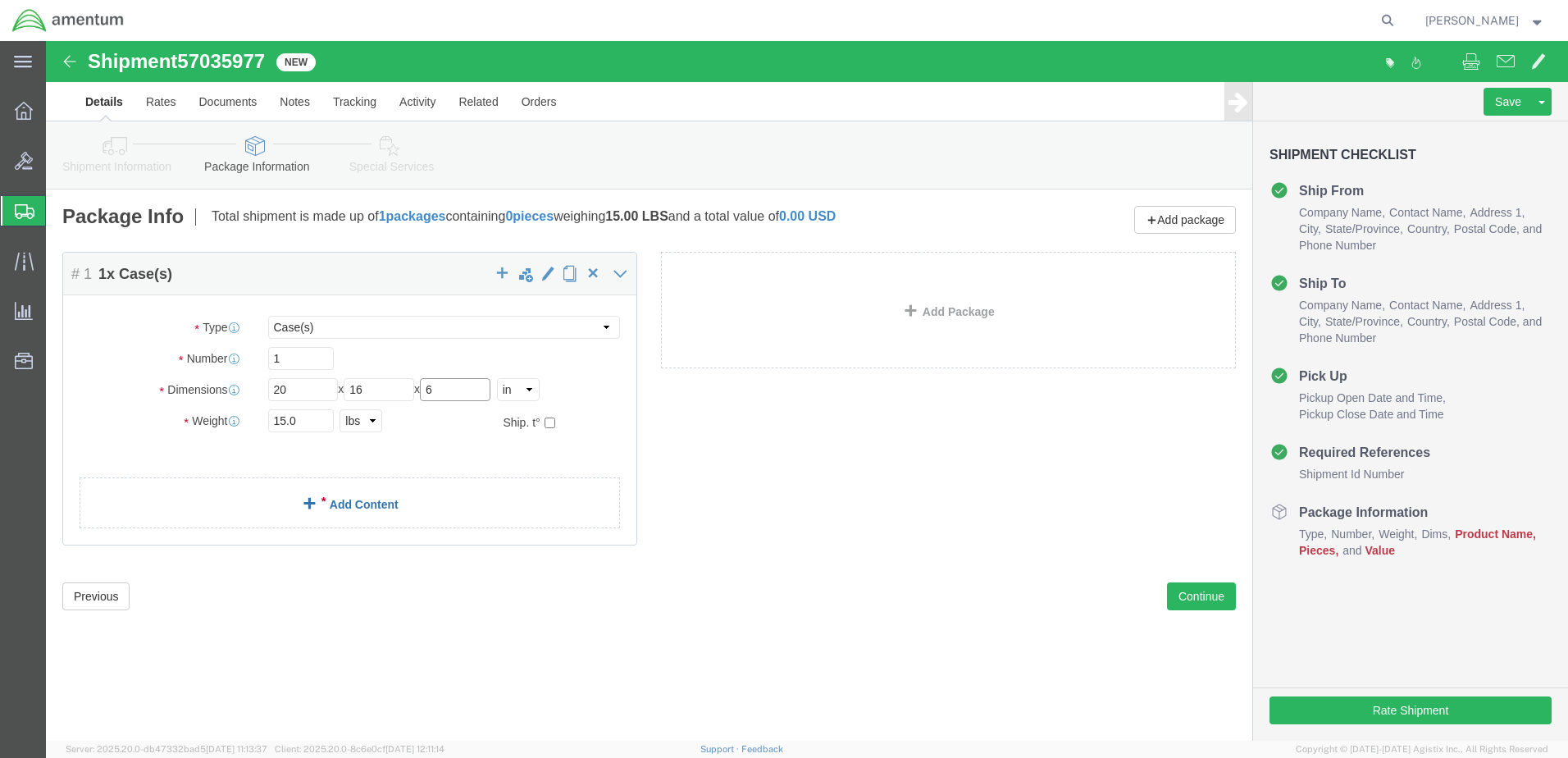
type input "6"
click link "Add Content"
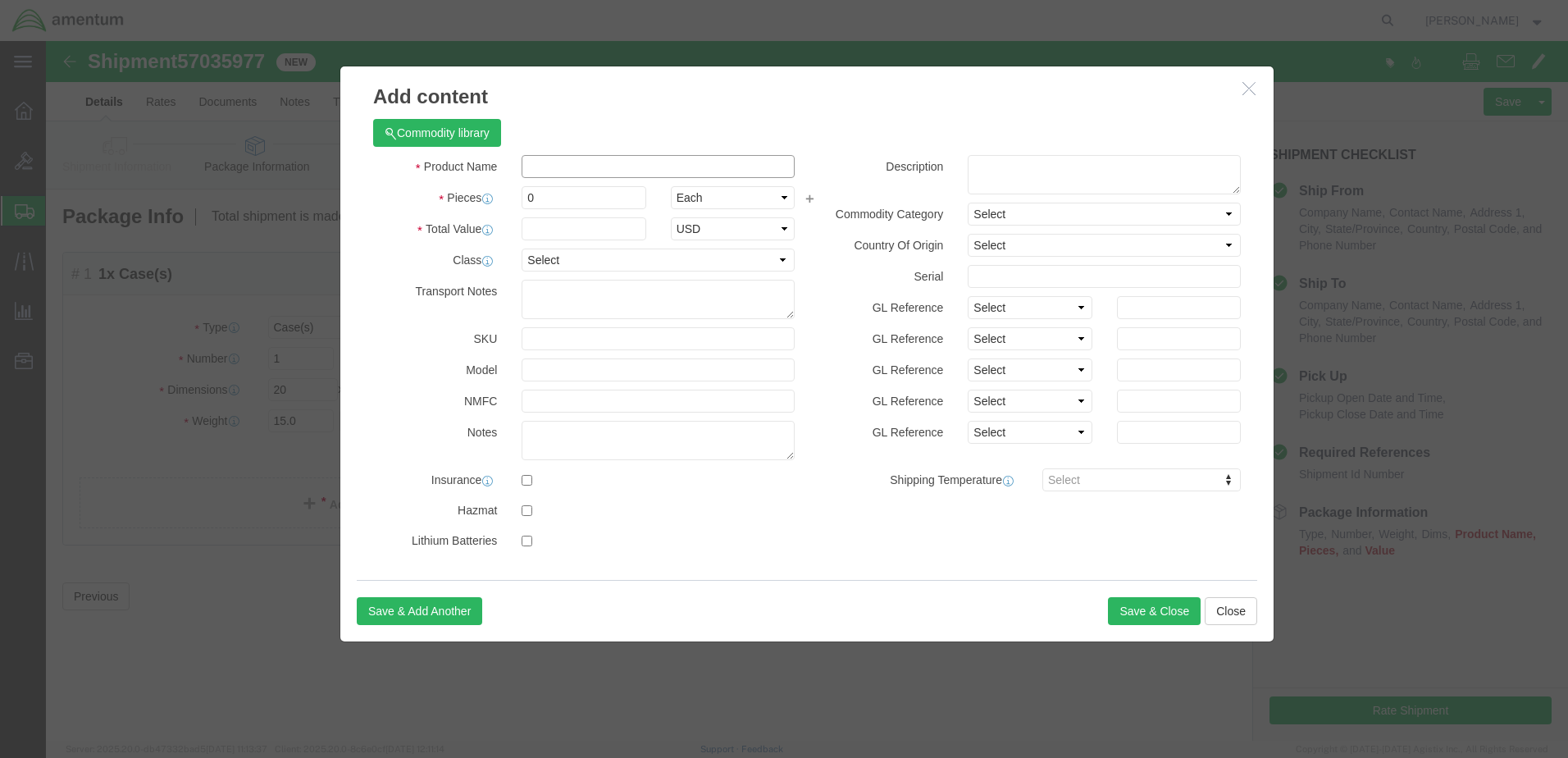
click input "text"
type input "ACN Computer"
click div "Product Name ACN Computer ACN Pieces 0 Select Bag Barrels 100Board Feet Bottle …"
click input "0"
type input "1"
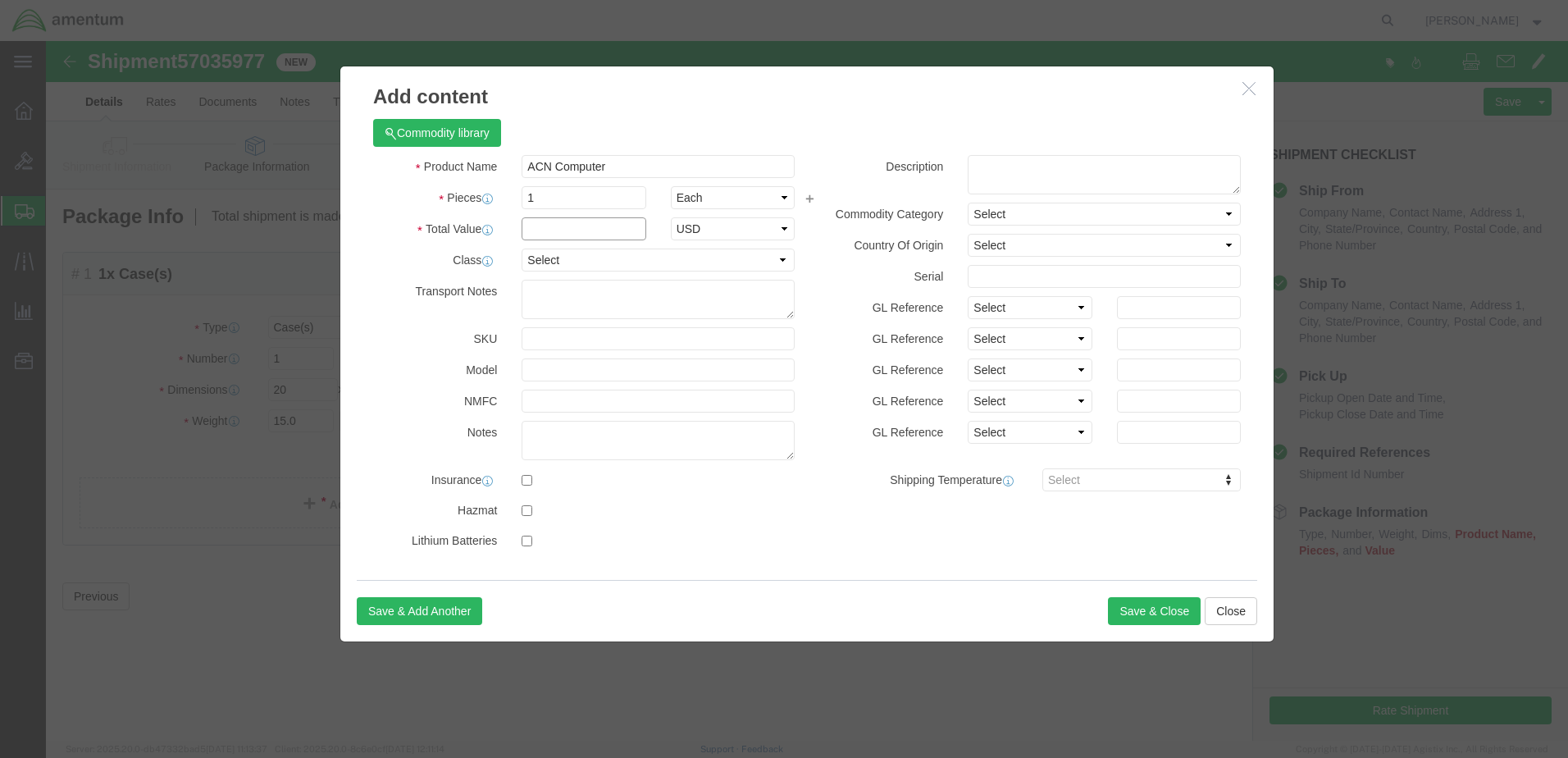
click input "text"
type input "1"
click label "Transport Notes"
click button "Save & Close"
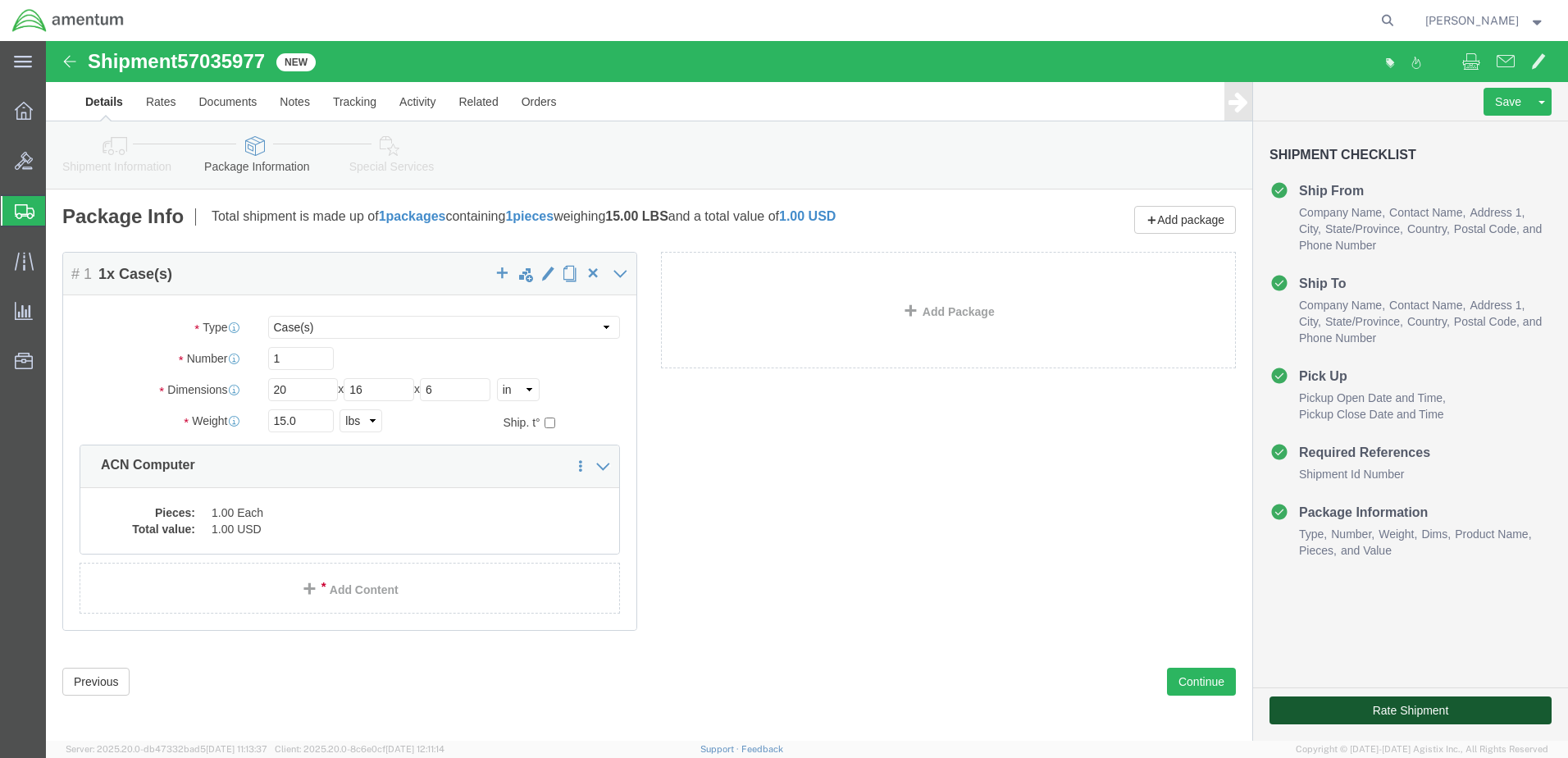
click button "Rate Shipment"
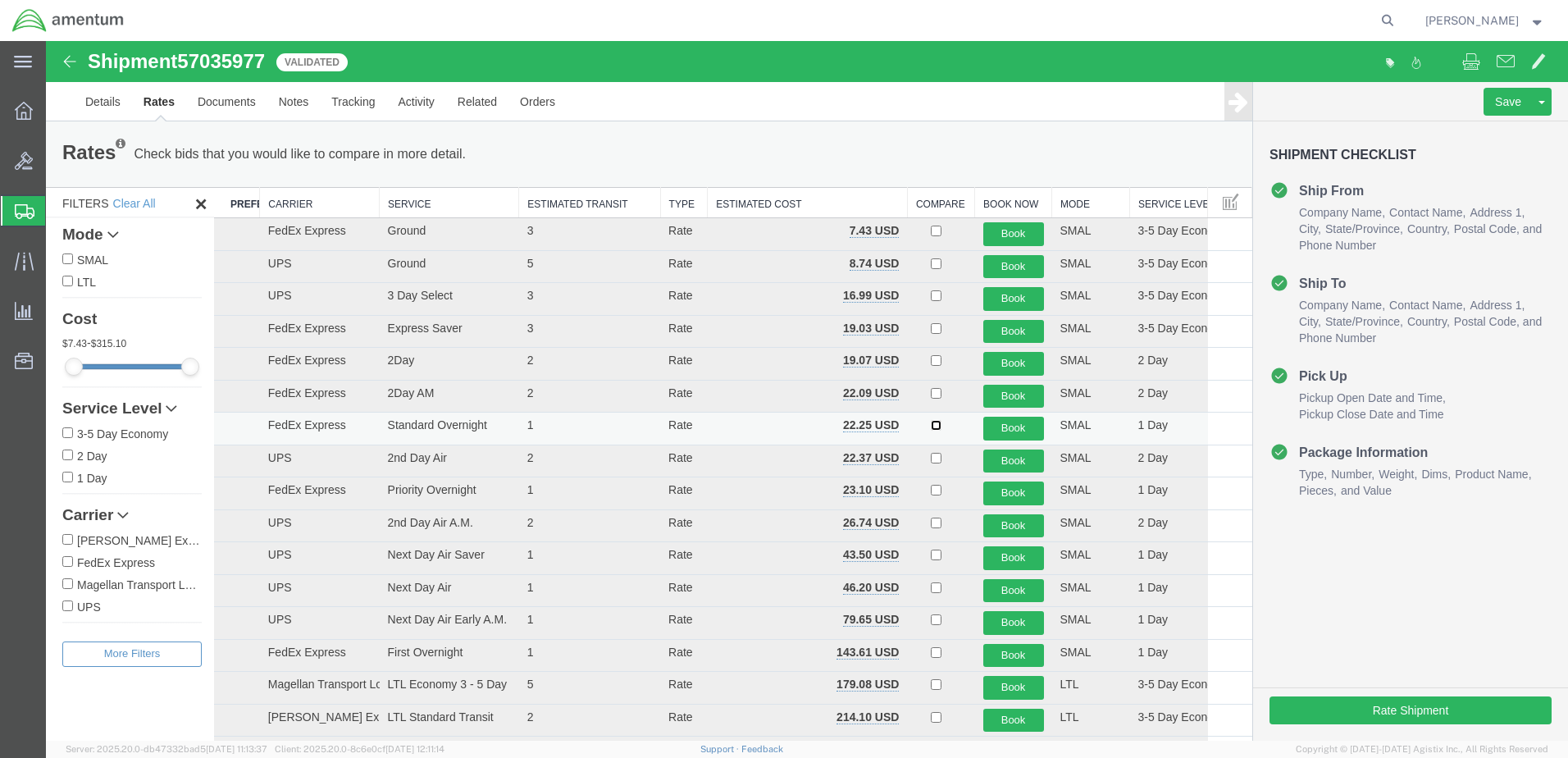
click at [931, 425] on input "checkbox" at bounding box center [935, 425] width 10 height 10
checkbox input "true"
click at [995, 430] on button "Book" at bounding box center [1014, 428] width 61 height 24
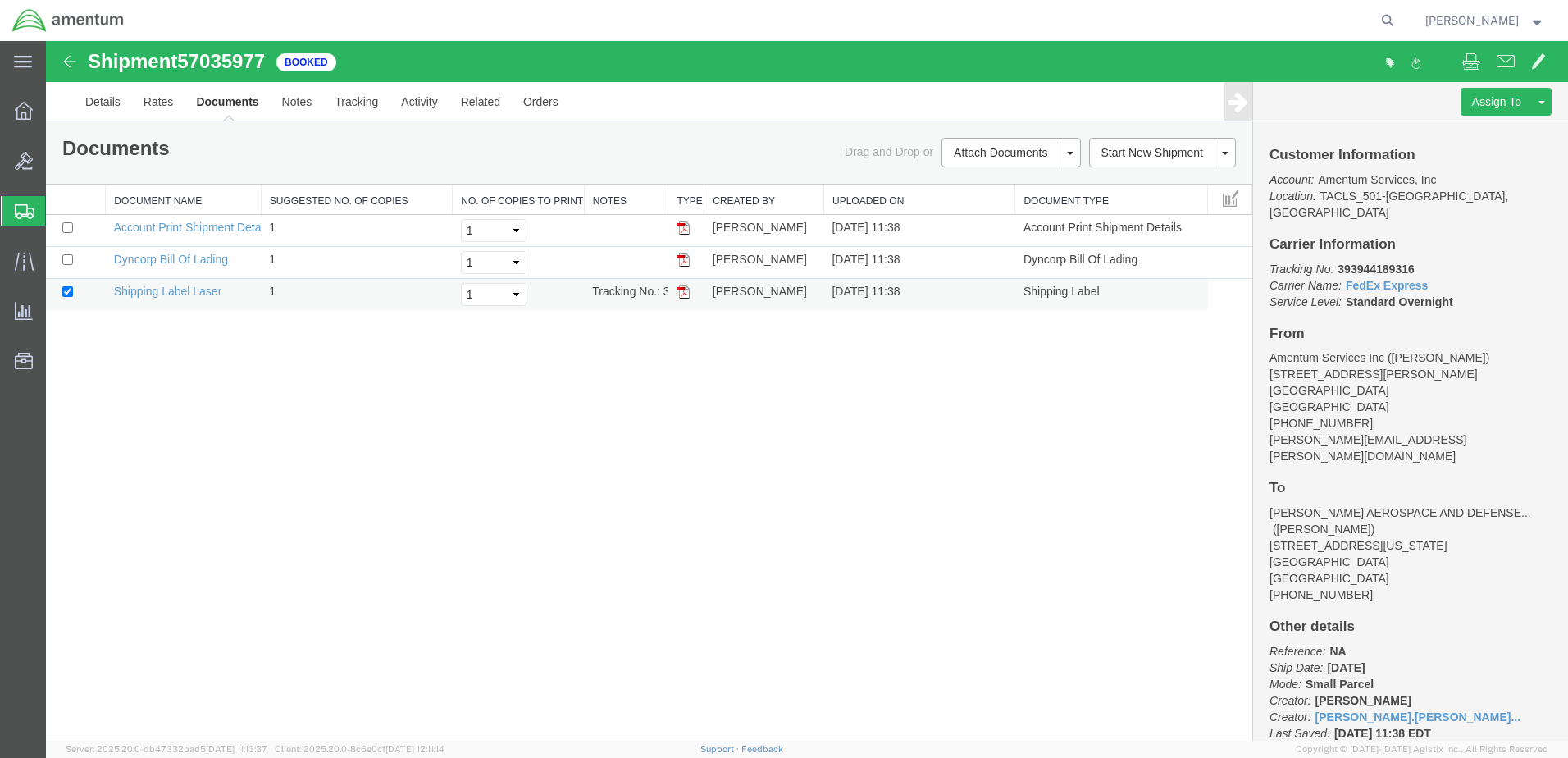
click at [681, 290] on img at bounding box center [683, 292] width 13 height 13
click at [0, 0] on span "Shipment Manager" at bounding box center [0, 0] width 0 height 0
